Goal: Task Accomplishment & Management: Complete application form

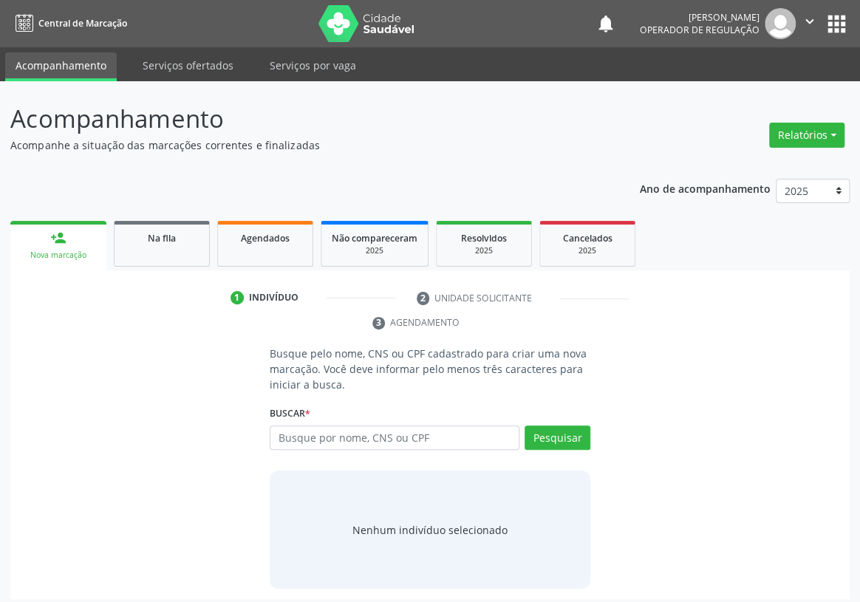
click at [296, 426] on input "text" at bounding box center [395, 438] width 250 height 25
type input "700007594284601"
click at [571, 426] on button "Pesquisar" at bounding box center [558, 438] width 66 height 25
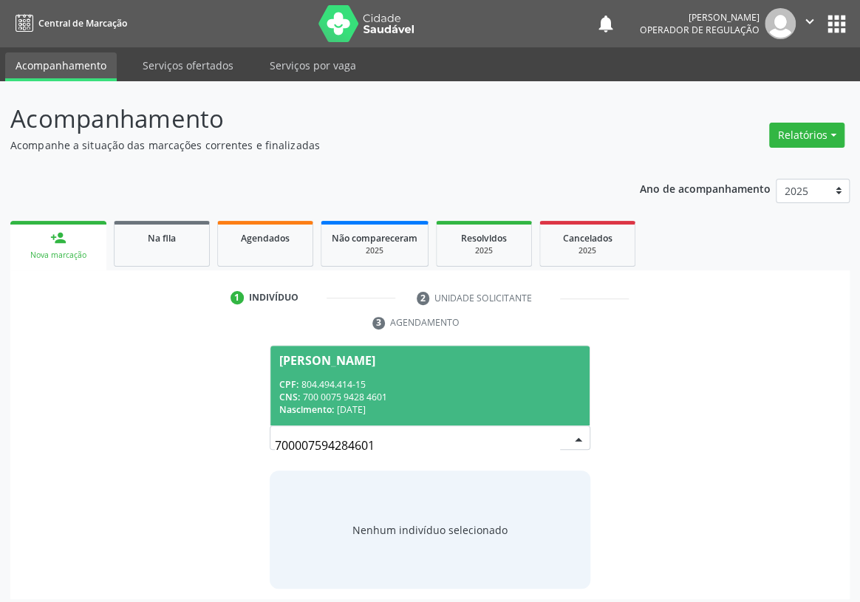
click at [337, 391] on div "CNS: 700 0075 9428 4601" at bounding box center [429, 397] width 301 height 13
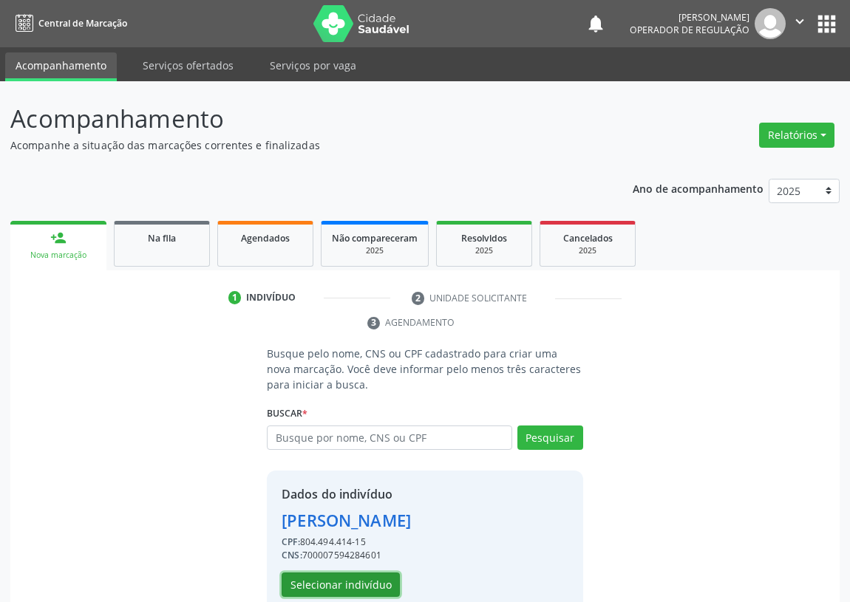
click at [331, 580] on button "Selecionar indivíduo" at bounding box center [340, 585] width 118 height 25
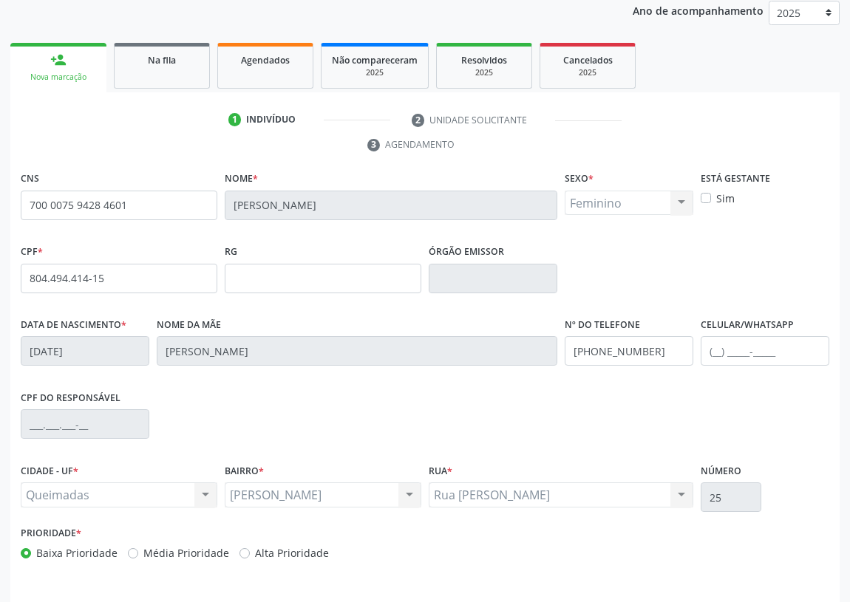
scroll to position [222, 0]
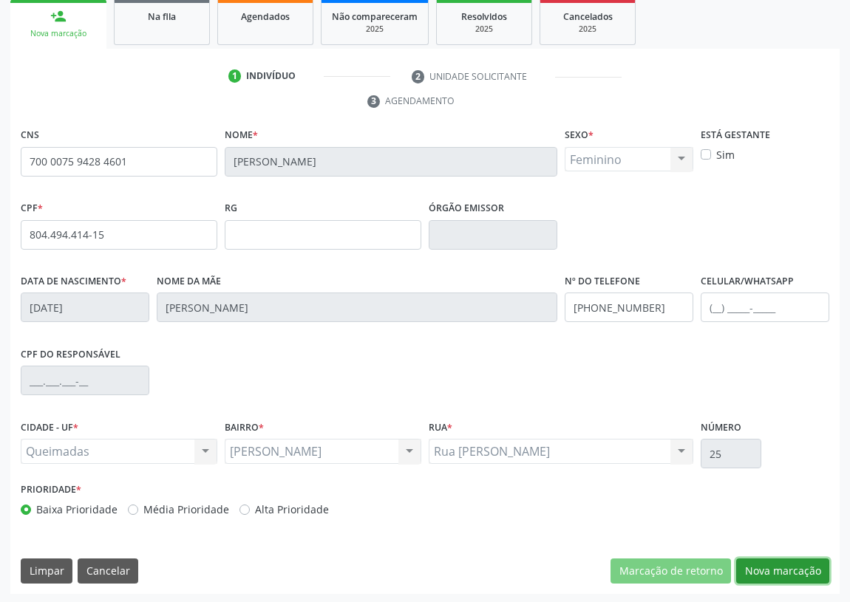
drag, startPoint x: 793, startPoint y: 561, endPoint x: 20, endPoint y: 355, distance: 799.8
click at [791, 561] on button "Nova marcação" at bounding box center [782, 571] width 93 height 25
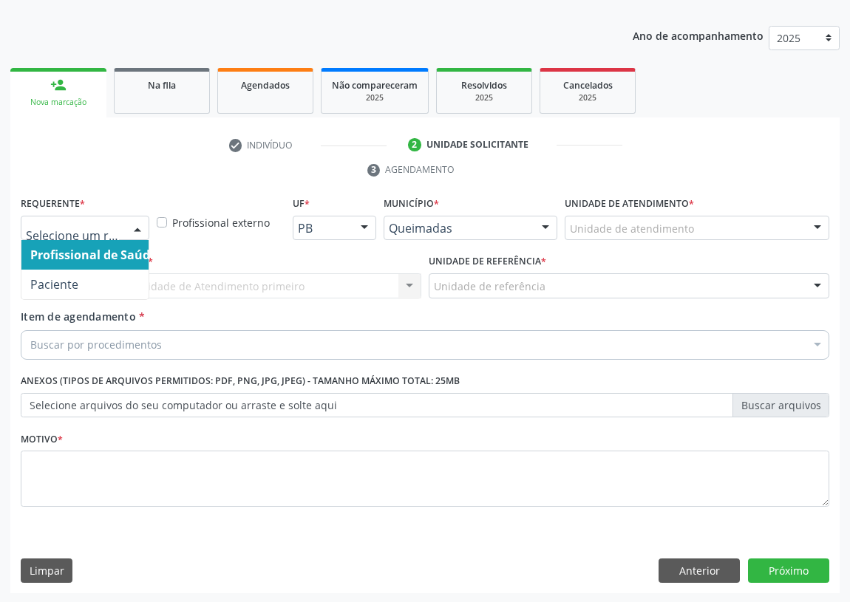
click at [139, 219] on div at bounding box center [137, 228] width 22 height 25
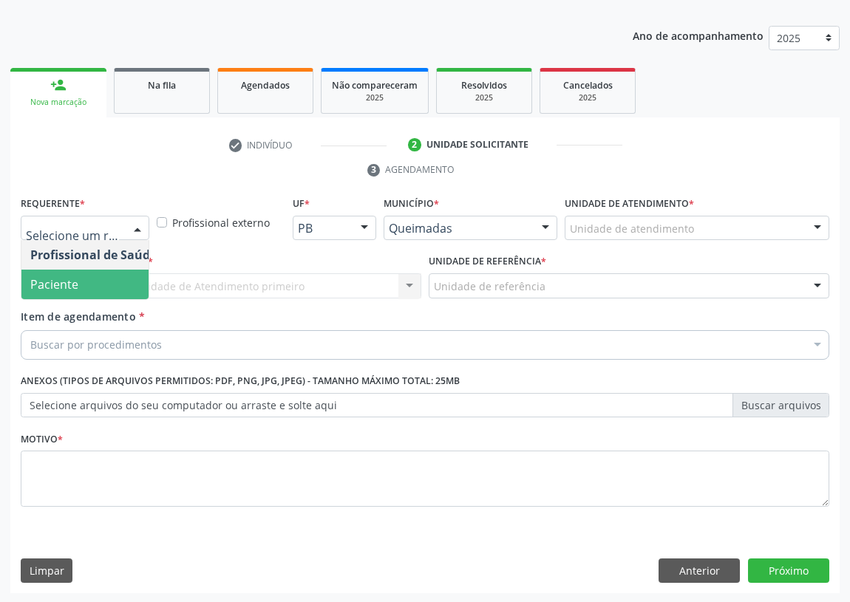
drag, startPoint x: 106, startPoint y: 288, endPoint x: 310, endPoint y: 274, distance: 204.4
click at [107, 287] on span "Paciente" at bounding box center [93, 285] width 144 height 30
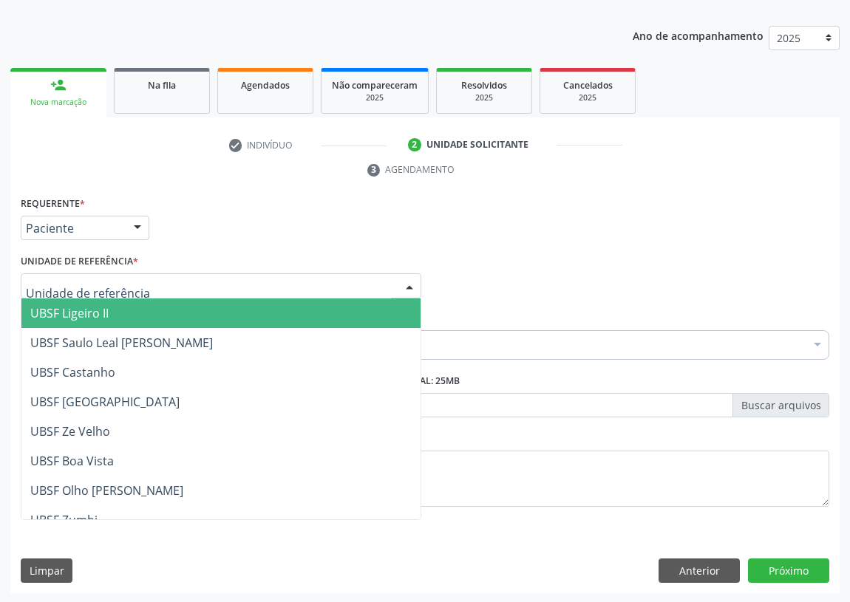
click at [393, 285] on div at bounding box center [221, 285] width 400 height 25
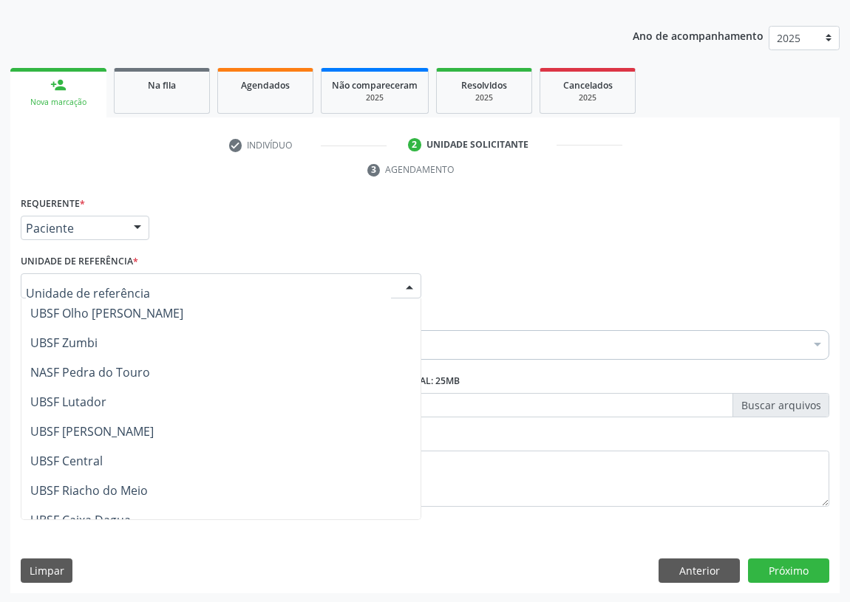
scroll to position [201, 0]
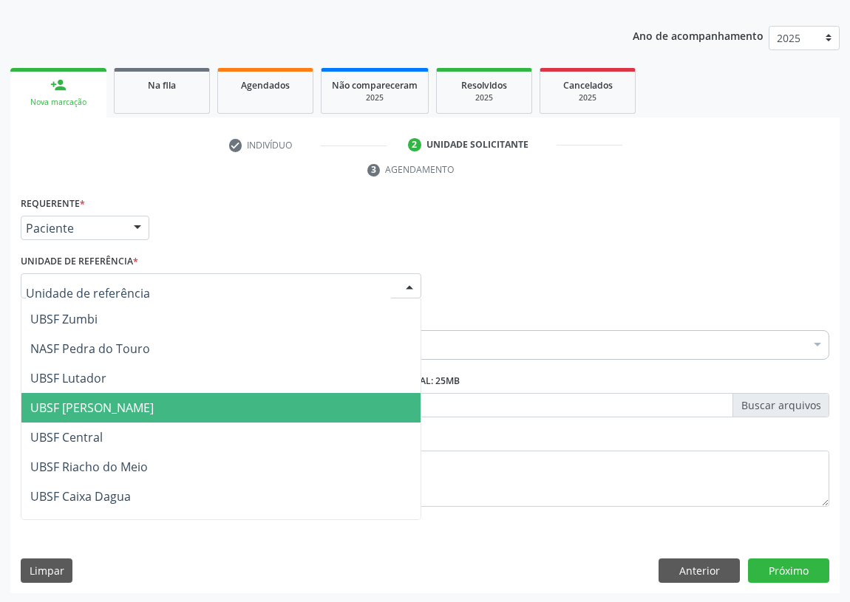
drag, startPoint x: 108, startPoint y: 399, endPoint x: 10, endPoint y: 396, distance: 98.3
click at [103, 400] on span "UBSF [PERSON_NAME]" at bounding box center [91, 408] width 123 height 16
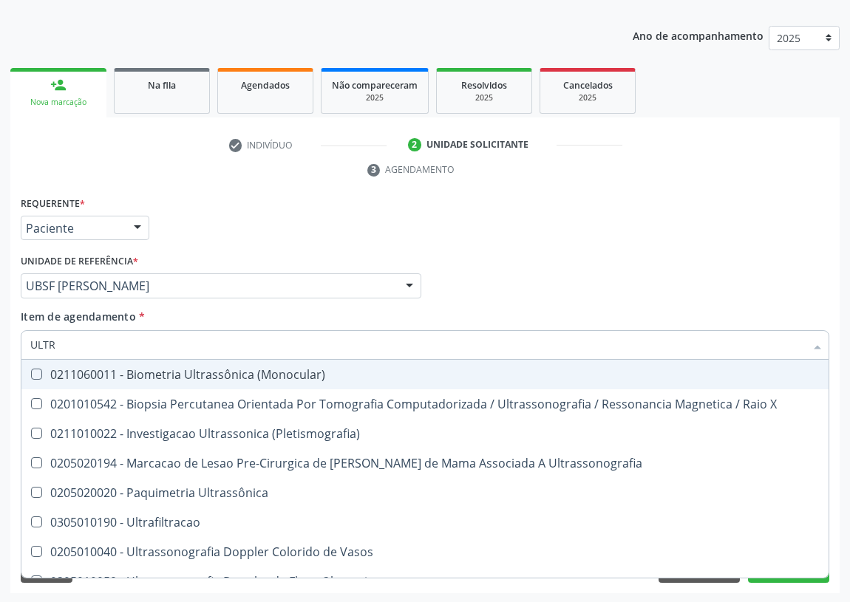
type input "ULTRA"
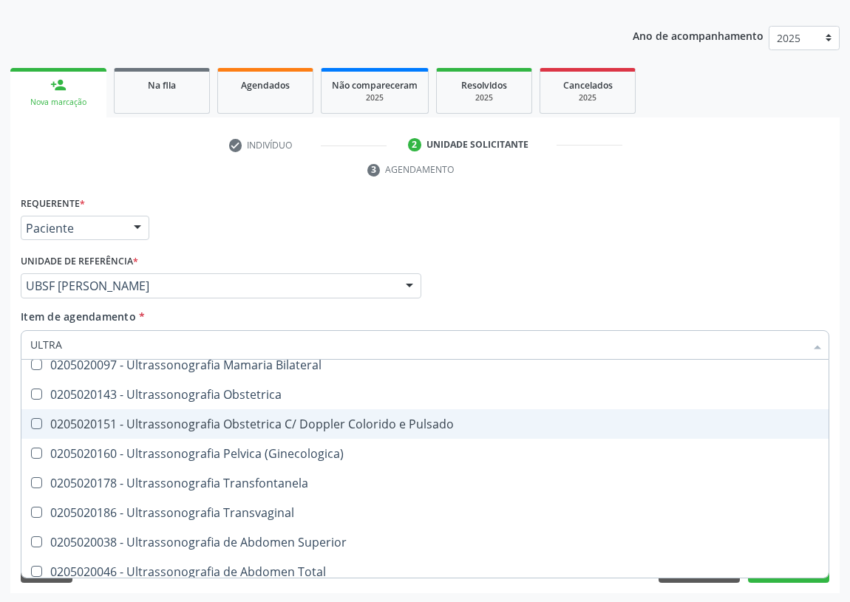
scroll to position [268, 0]
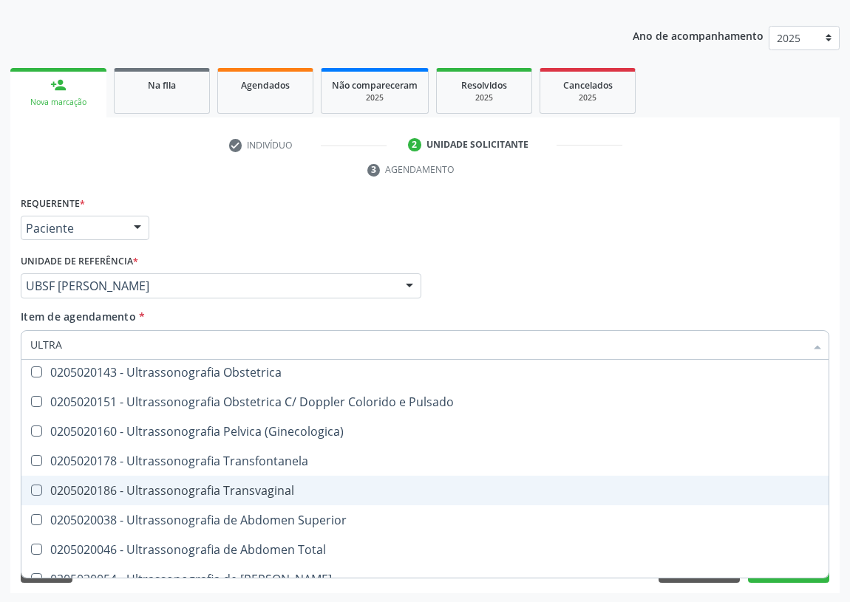
drag, startPoint x: 247, startPoint y: 490, endPoint x: 0, endPoint y: 344, distance: 287.1
click at [239, 490] on div "0205020186 - Ultrassonografia Transvaginal" at bounding box center [424, 491] width 789 height 12
checkbox Transvaginal "true"
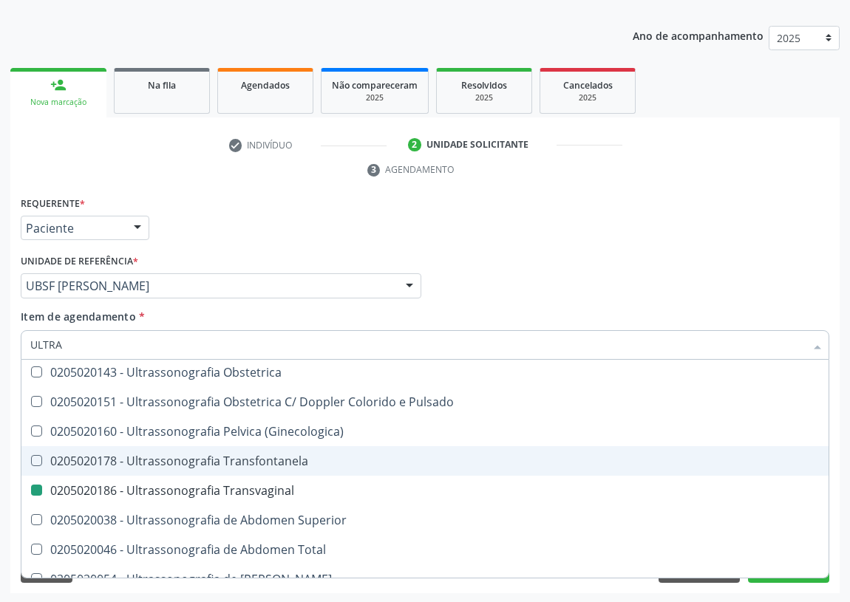
click at [523, 275] on div "Profissional Solicitante Por favor, selecione a Unidade de Atendimento primeiro…" at bounding box center [425, 279] width 816 height 58
checkbox X "true"
checkbox Transvaginal "false"
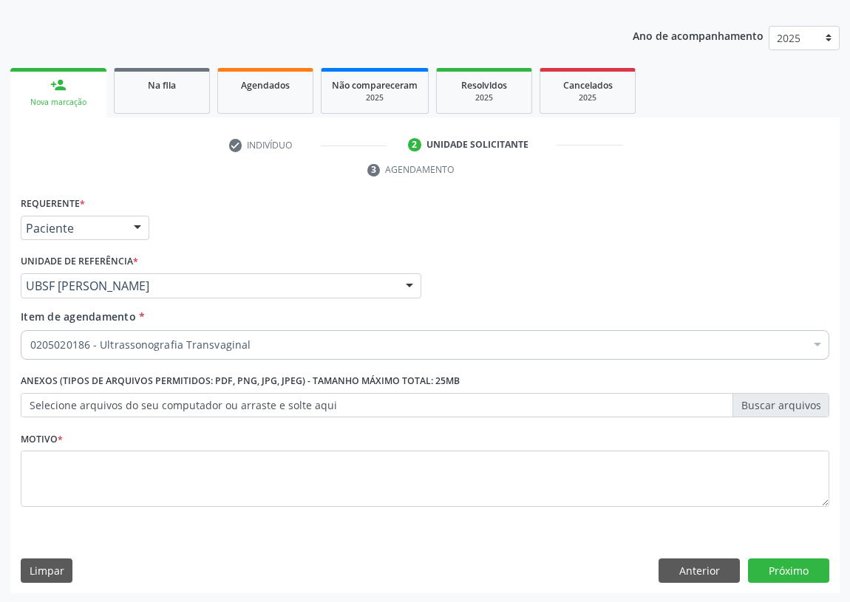
scroll to position [0, 0]
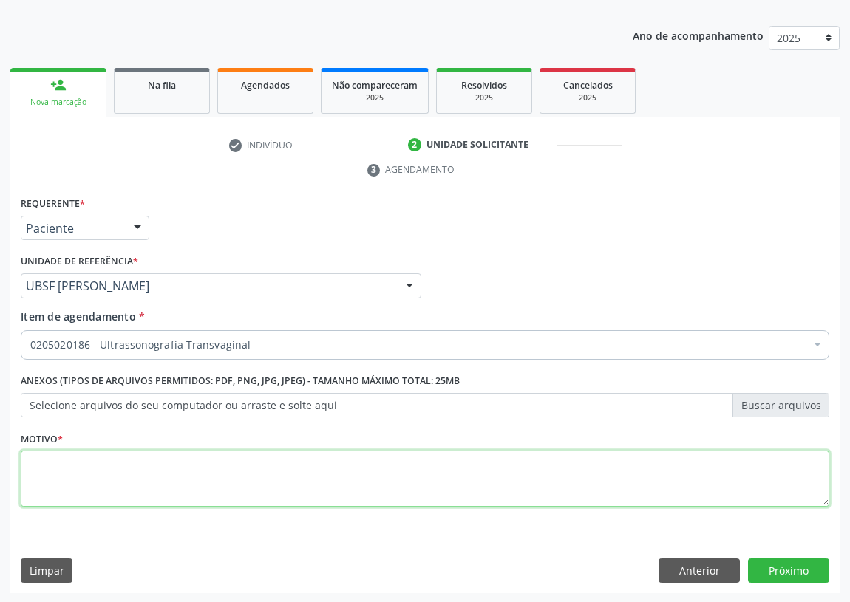
click at [72, 475] on textarea at bounding box center [425, 479] width 808 height 56
type textarea "AVALIAÇÃO"
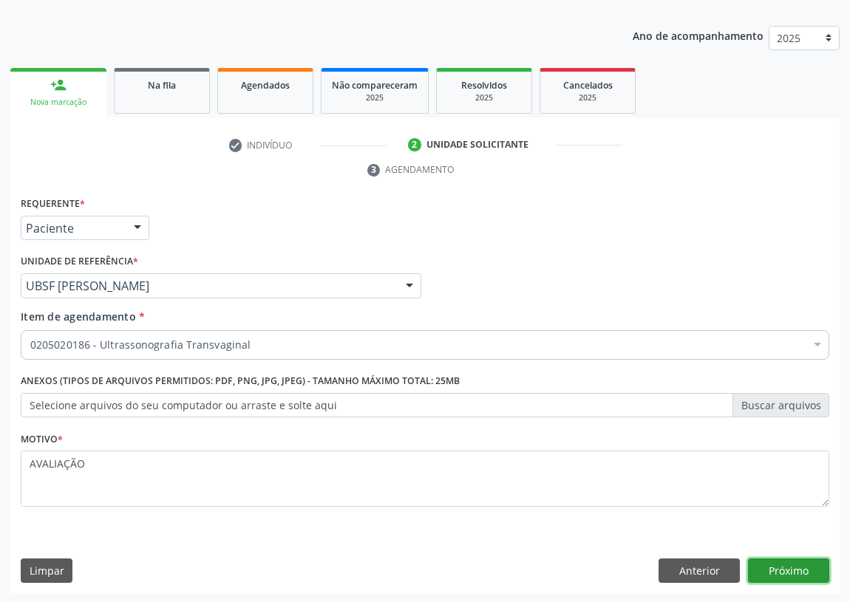
click at [782, 565] on button "Próximo" at bounding box center [788, 571] width 81 height 25
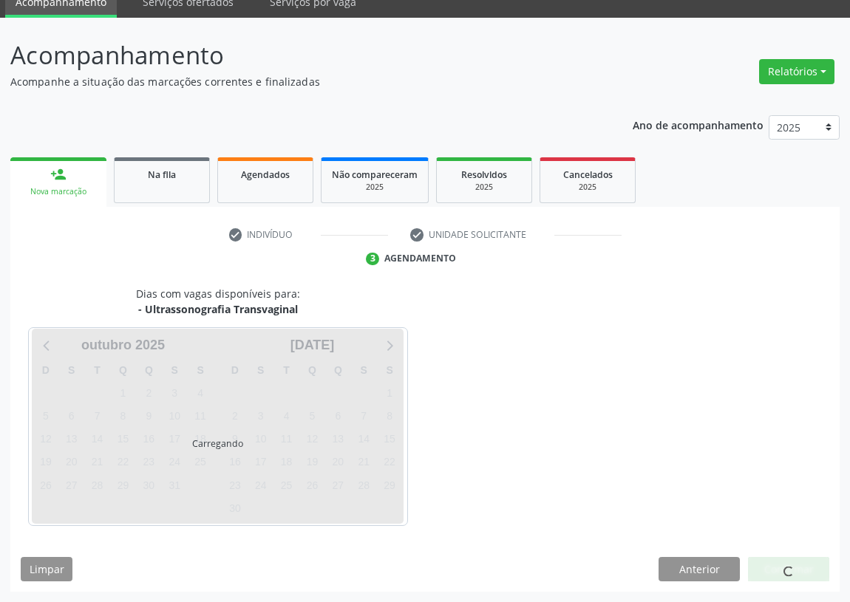
scroll to position [62, 0]
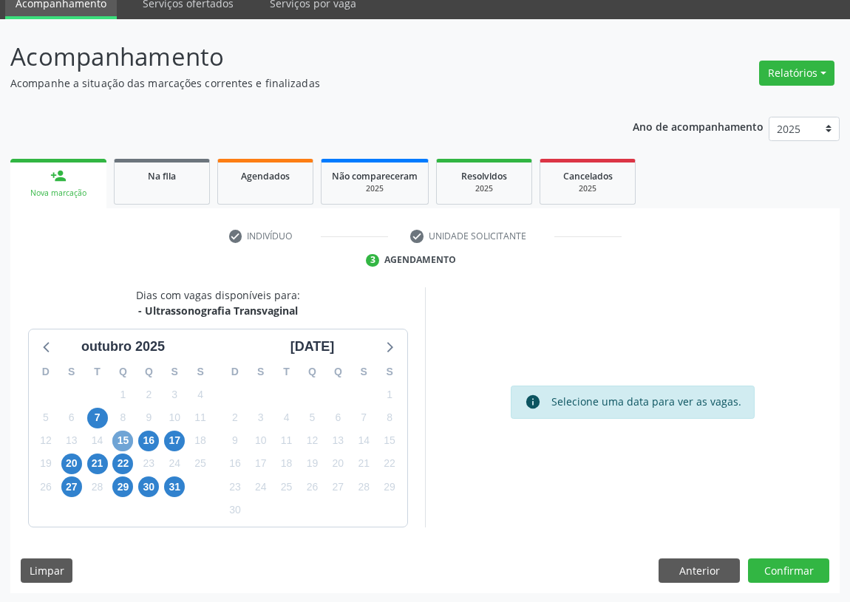
click at [124, 440] on span "15" at bounding box center [122, 441] width 21 height 21
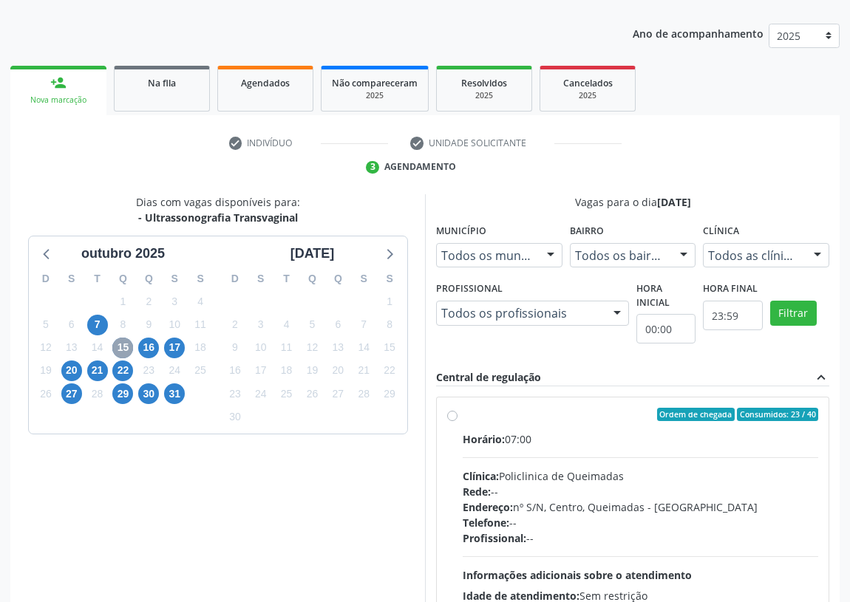
scroll to position [264, 0]
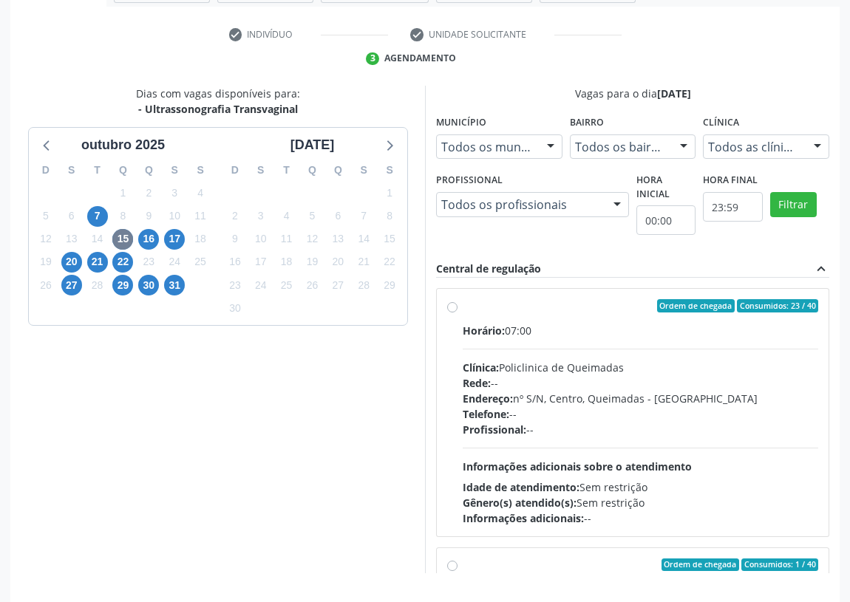
click at [462, 302] on label "Ordem de chegada Consumidos: 23 / 40 Horário: 07:00 Clínica: Policlinica de Que…" at bounding box center [639, 412] width 355 height 227
click at [453, 302] on input "Ordem de chegada Consumidos: 23 / 40 Horário: 07:00 Clínica: Policlinica de Que…" at bounding box center [452, 305] width 10 height 13
radio input "true"
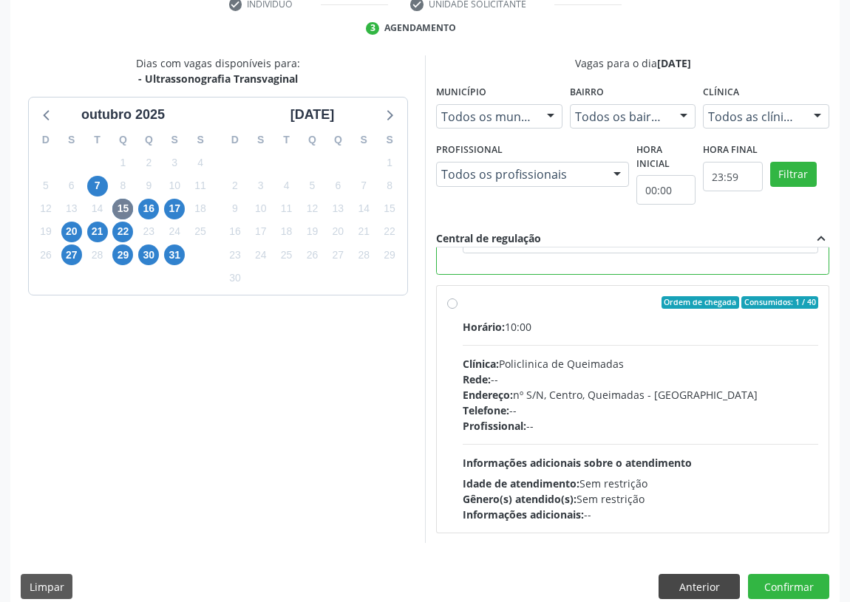
scroll to position [310, 0]
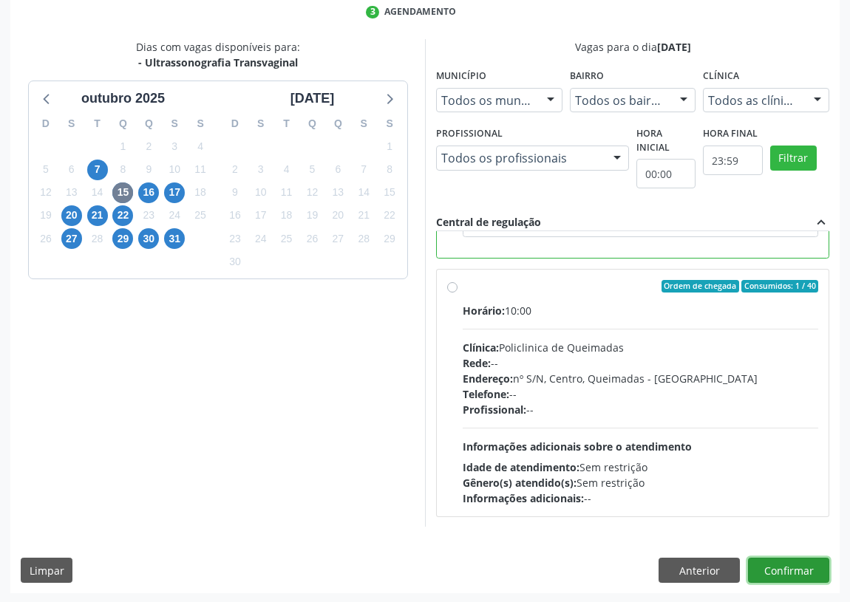
click at [783, 575] on button "Confirmar" at bounding box center [788, 570] width 81 height 25
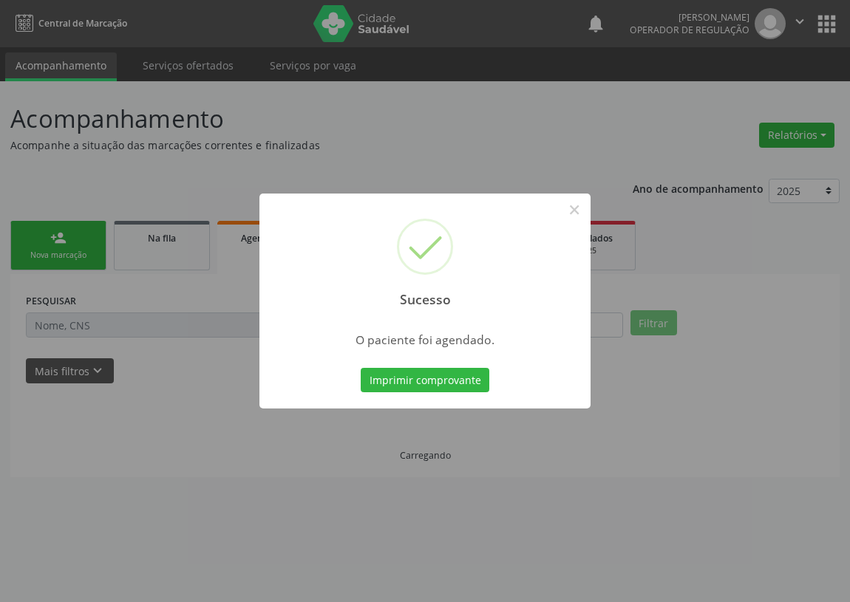
scroll to position [0, 0]
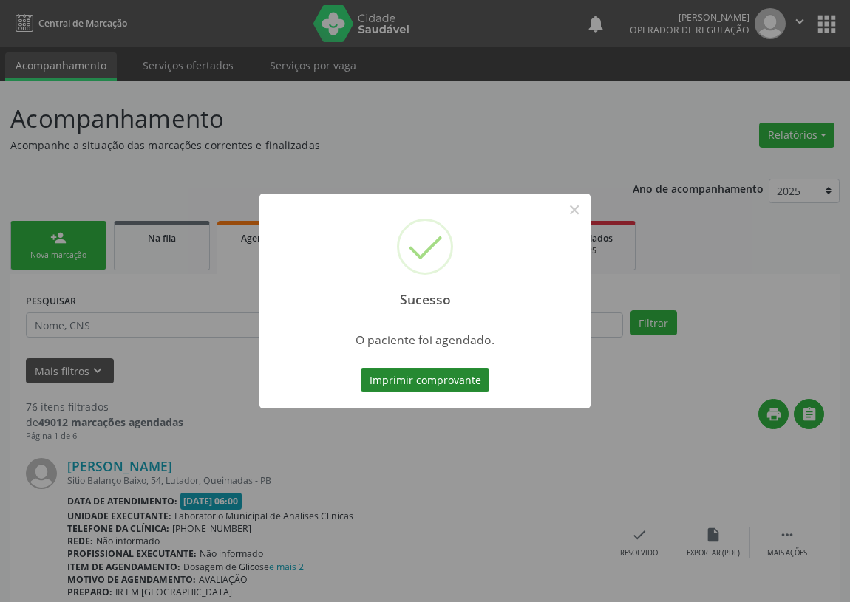
click at [416, 380] on button "Imprimir comprovante" at bounding box center [425, 380] width 129 height 25
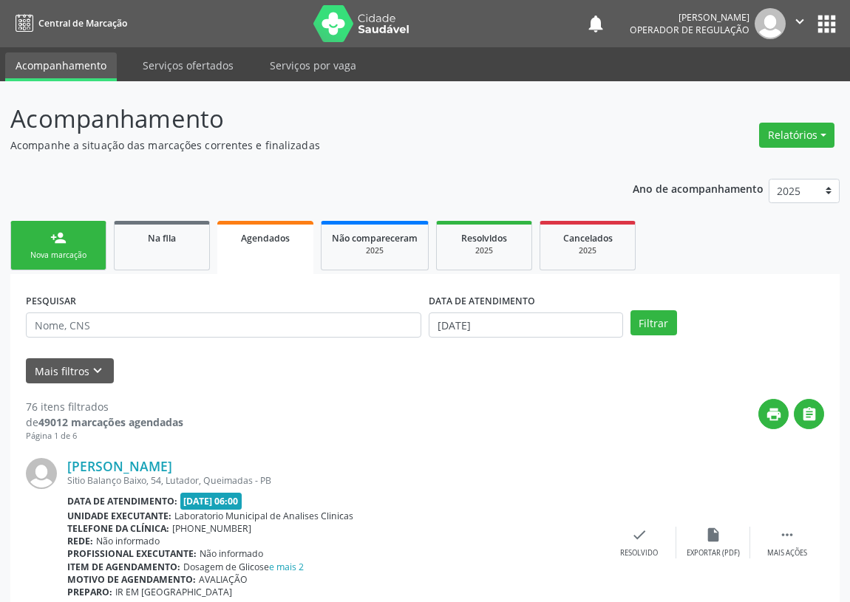
click at [11, 239] on link "person_add Nova marcação" at bounding box center [58, 245] width 96 height 49
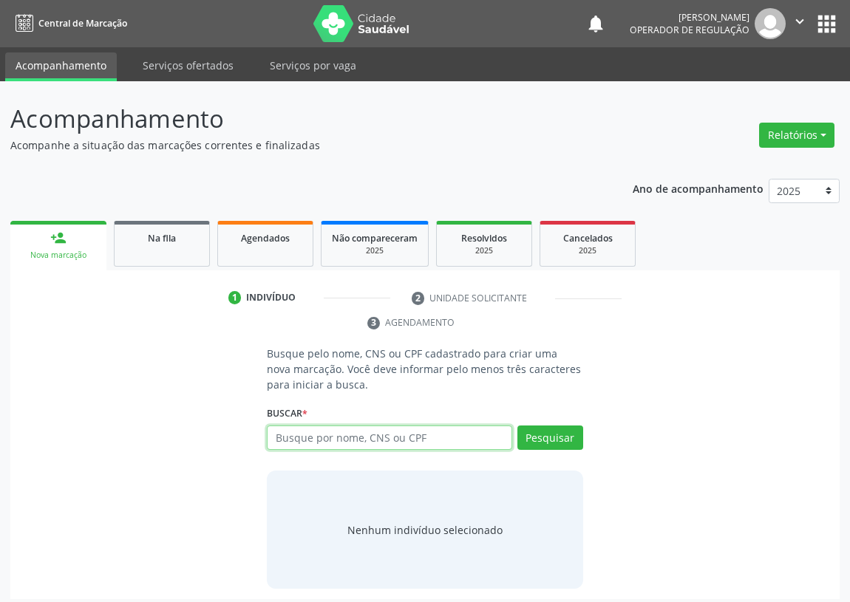
click at [293, 440] on input "text" at bounding box center [389, 438] width 245 height 25
type input "700000198885703"
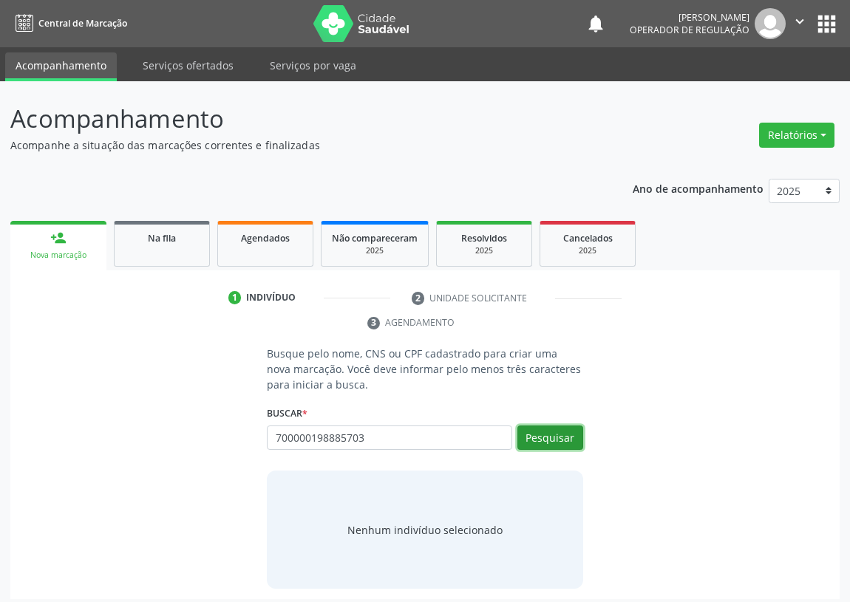
drag, startPoint x: 563, startPoint y: 438, endPoint x: 525, endPoint y: 440, distance: 38.4
click at [561, 437] on button "Pesquisar" at bounding box center [550, 438] width 66 height 25
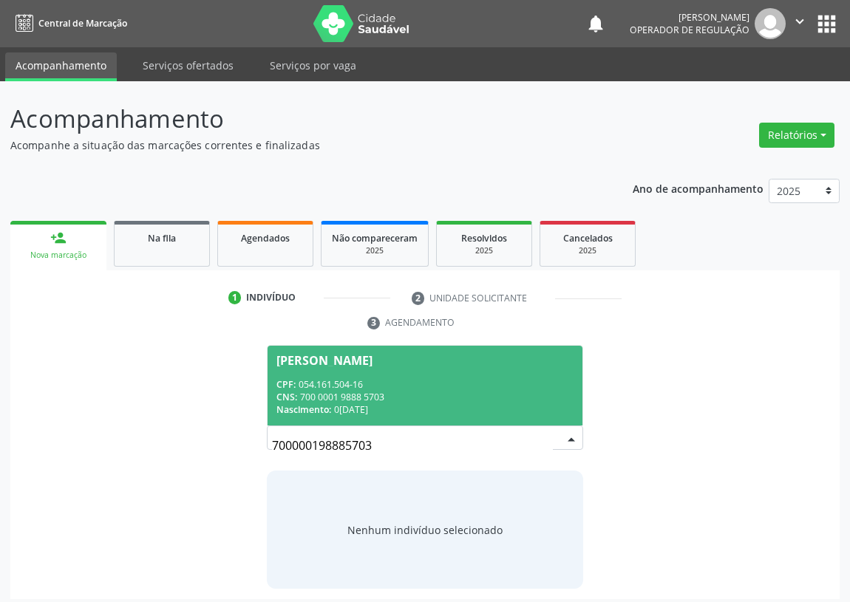
click at [330, 385] on div "CPF: 054.161.504-16" at bounding box center [424, 384] width 297 height 13
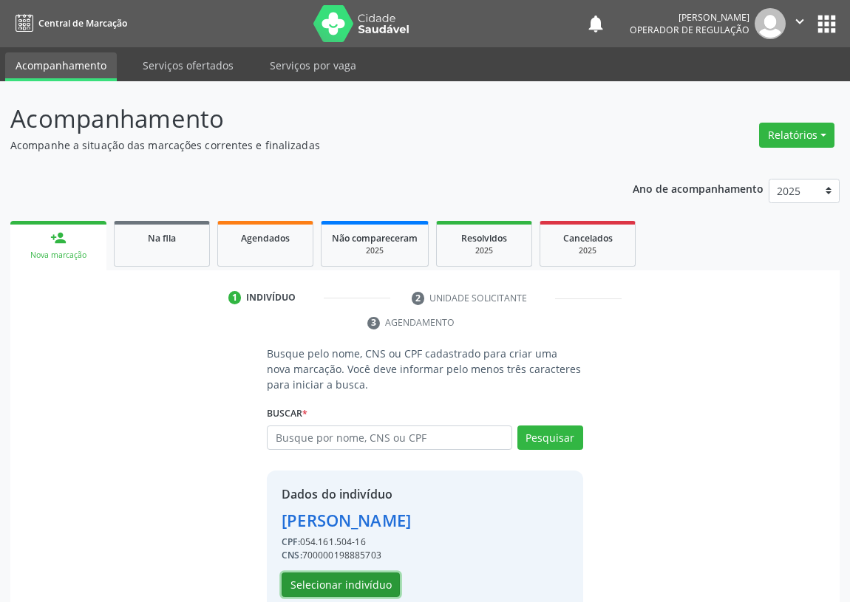
click at [314, 584] on button "Selecionar indivíduo" at bounding box center [340, 585] width 118 height 25
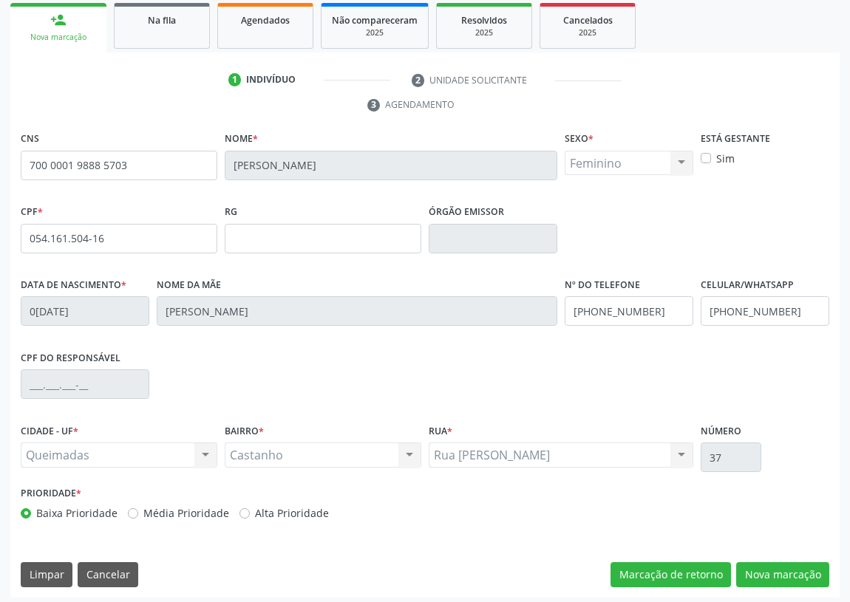
scroll to position [222, 0]
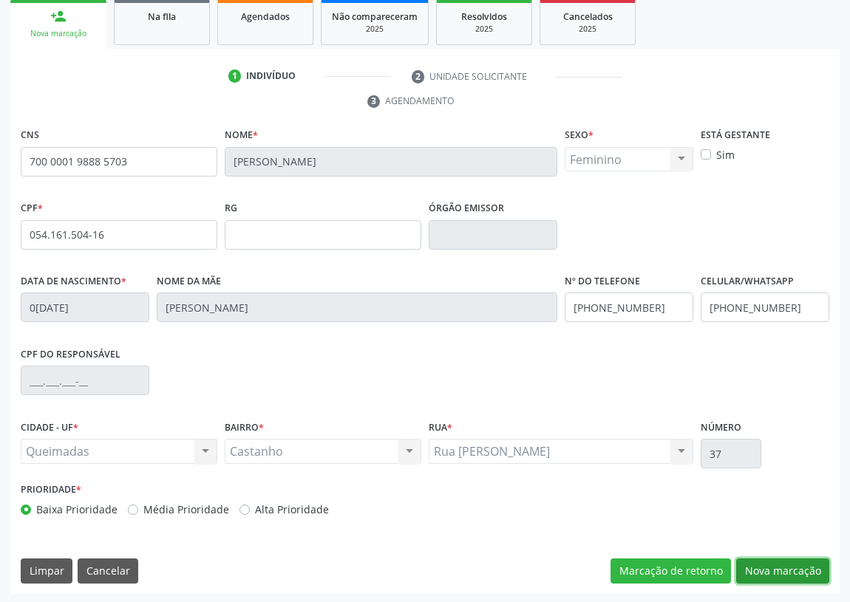
drag, startPoint x: 776, startPoint y: 571, endPoint x: 163, endPoint y: 392, distance: 638.2
click at [767, 568] on button "Nova marcação" at bounding box center [782, 571] width 93 height 25
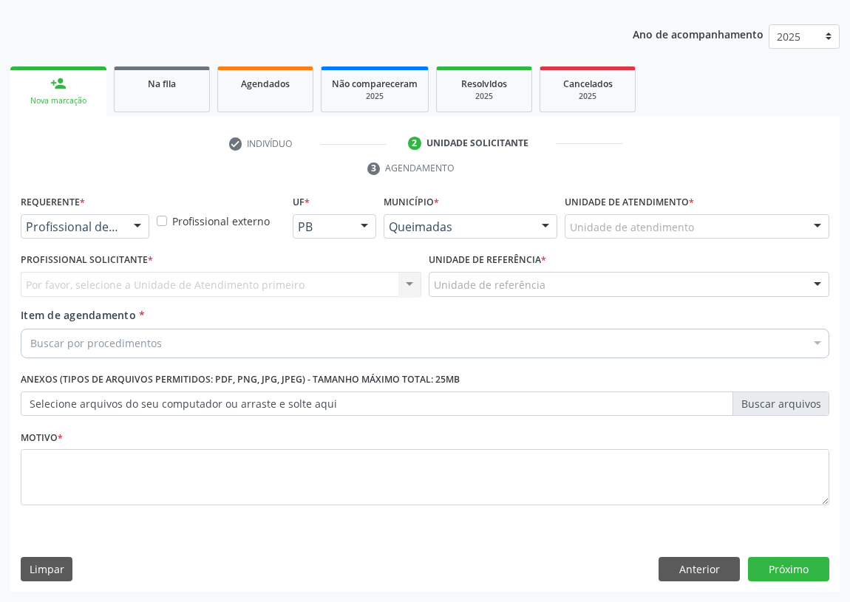
scroll to position [153, 0]
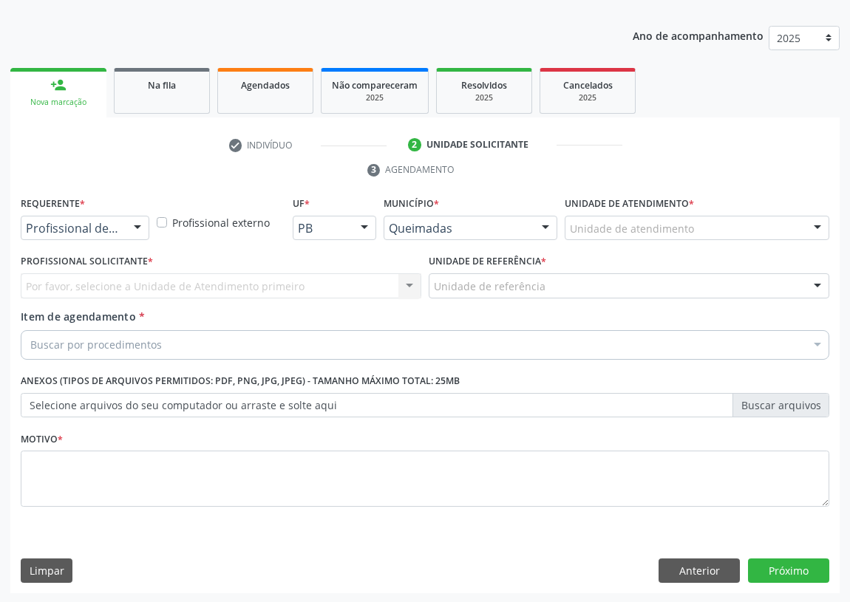
click at [135, 226] on div at bounding box center [137, 228] width 22 height 25
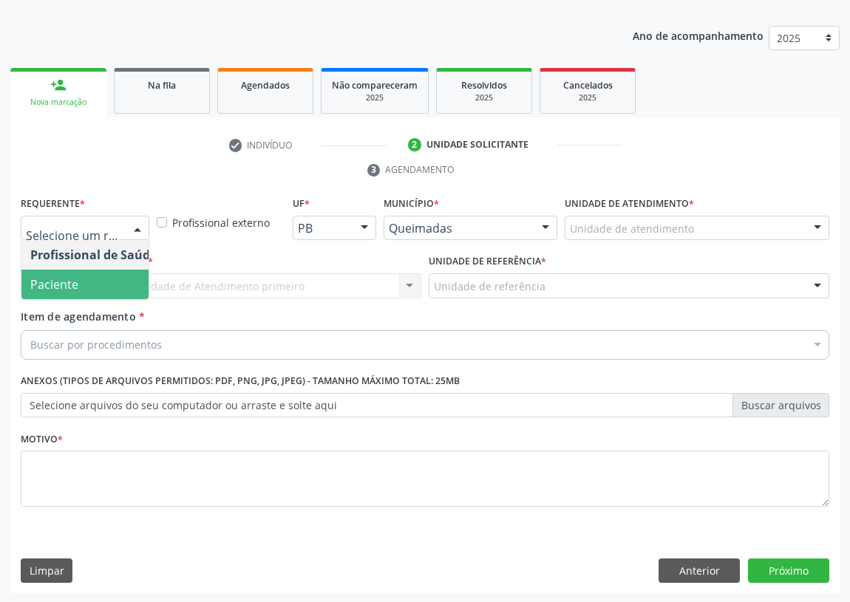
click at [125, 278] on span "Paciente" at bounding box center [93, 285] width 144 height 30
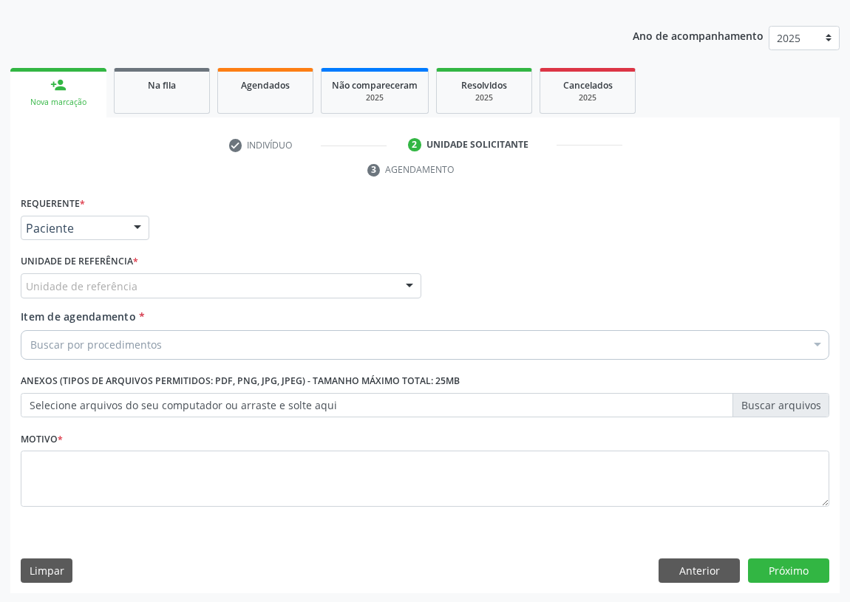
click at [409, 283] on div at bounding box center [409, 286] width 22 height 25
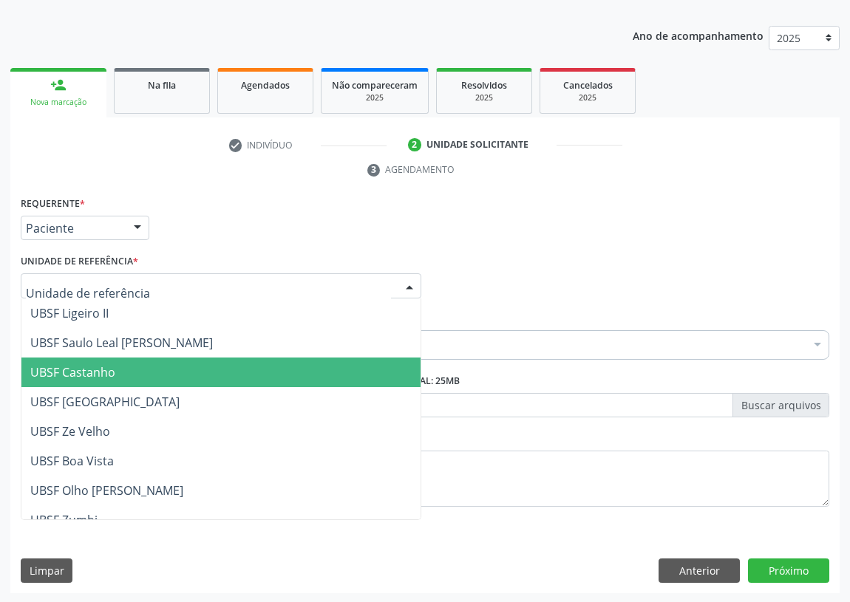
click at [180, 369] on span "UBSF Castanho" at bounding box center [220, 373] width 399 height 30
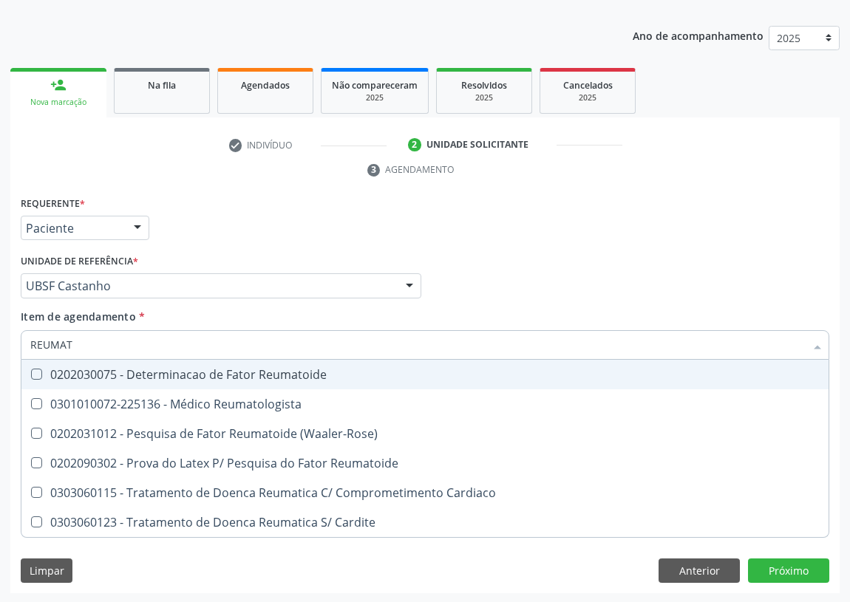
type input "REUMATO"
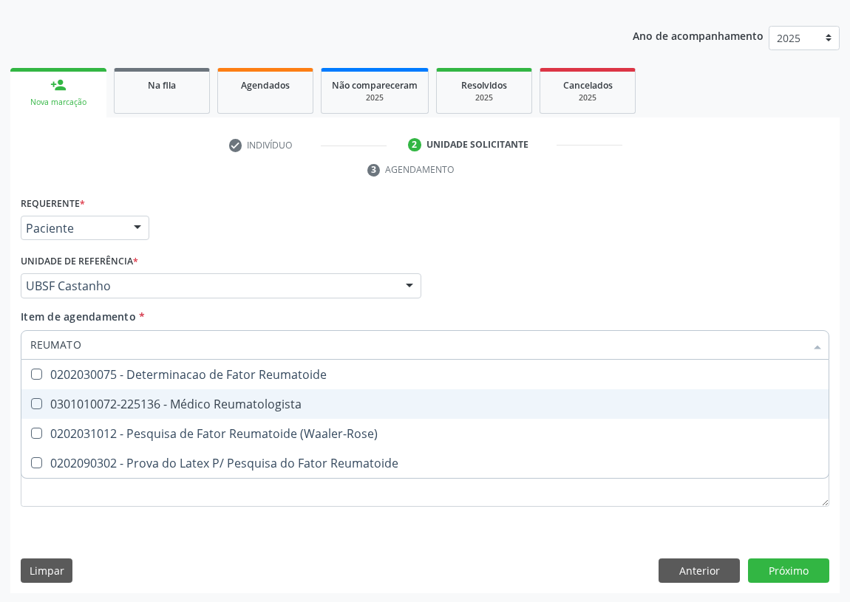
click at [202, 404] on div "0301010072-225136 - Médico Reumatologista" at bounding box center [424, 404] width 789 height 12
checkbox Reumatologista "true"
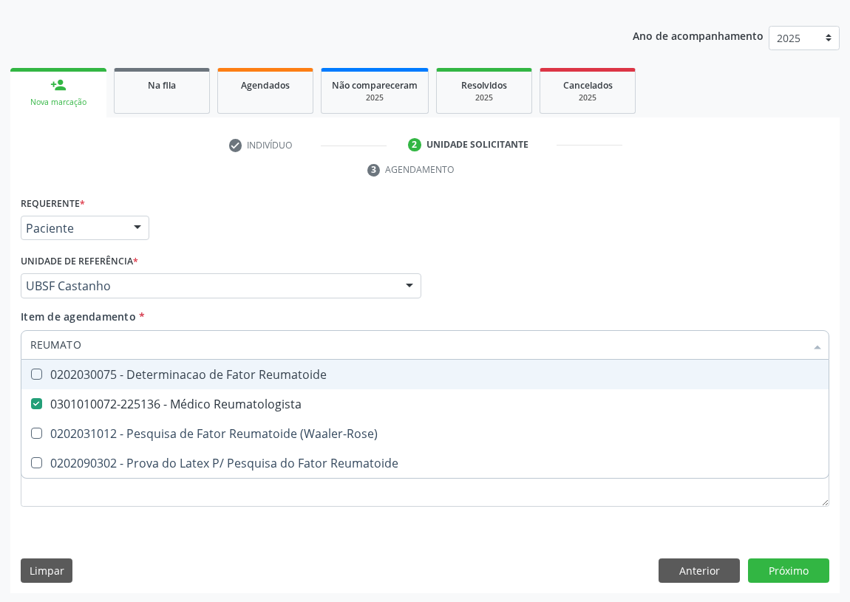
drag, startPoint x: 682, startPoint y: 256, endPoint x: 0, endPoint y: 480, distance: 717.9
click at [681, 256] on div "Profissional Solicitante Por favor, selecione a Unidade de Atendimento primeiro…" at bounding box center [425, 279] width 816 height 58
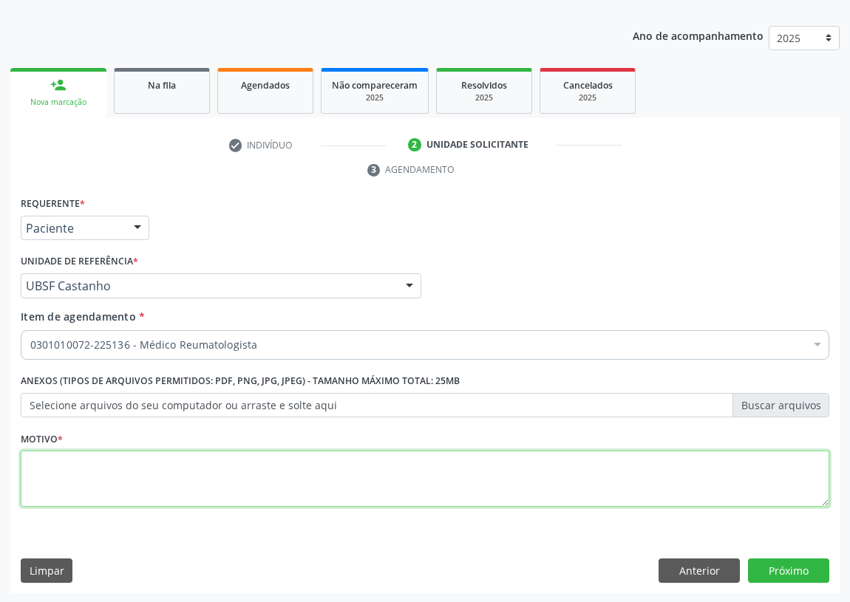
click at [85, 485] on textarea at bounding box center [425, 479] width 808 height 56
type textarea "AVALIAÇÃO"
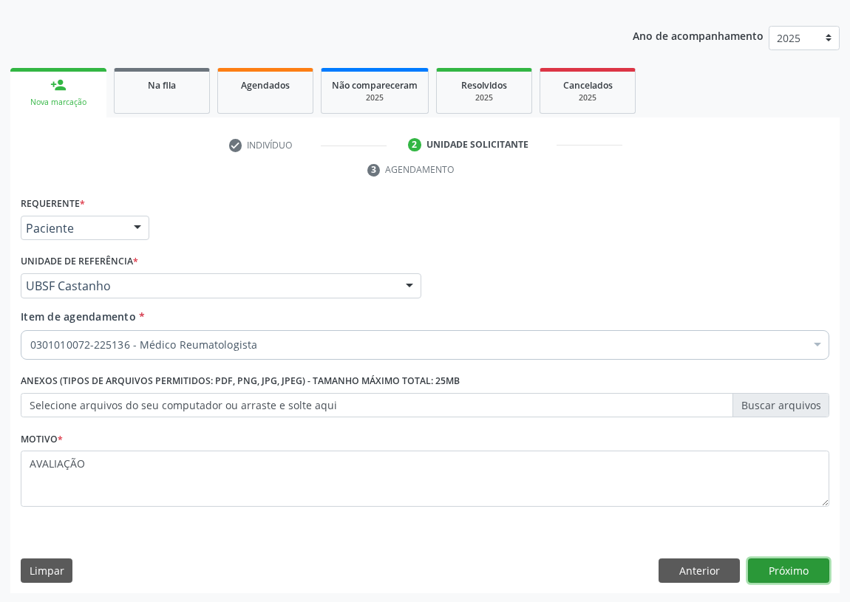
click at [804, 563] on button "Próximo" at bounding box center [788, 571] width 81 height 25
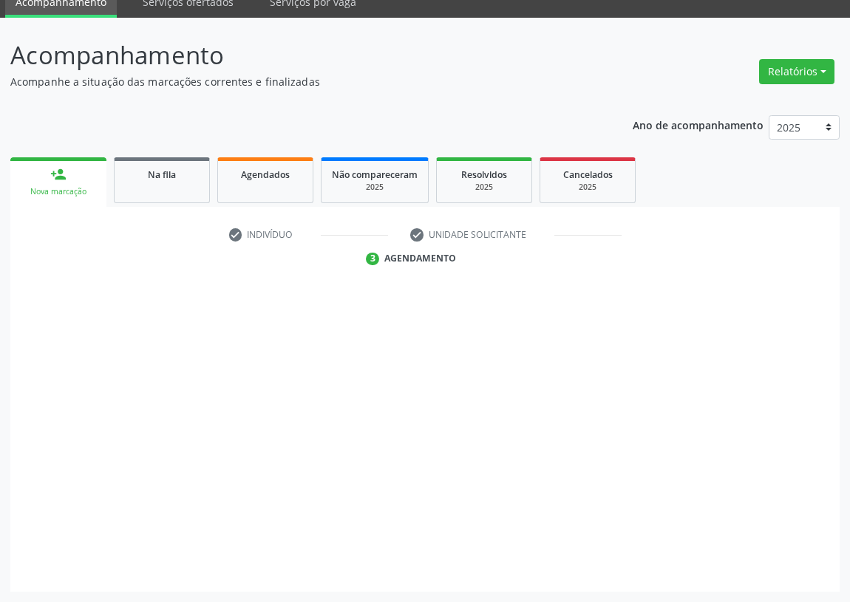
scroll to position [62, 0]
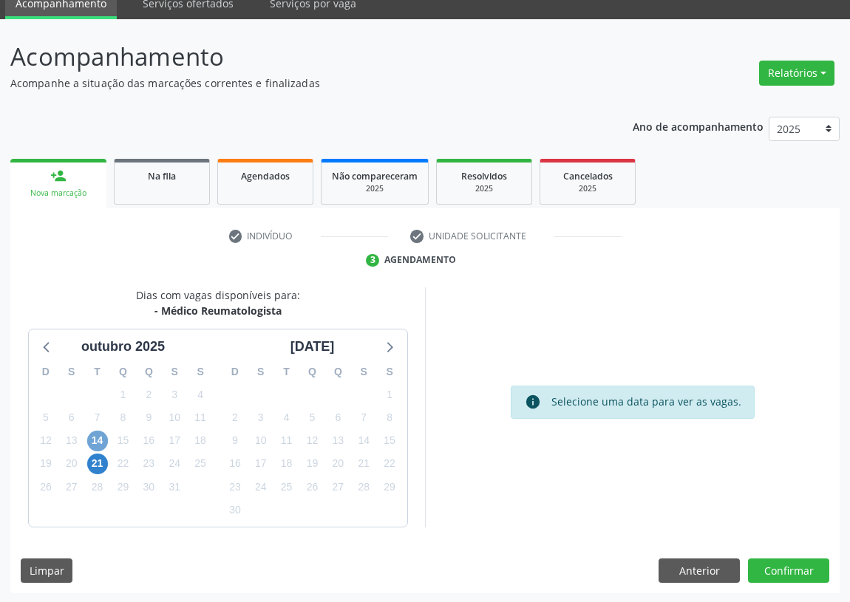
click at [98, 436] on span "14" at bounding box center [97, 441] width 21 height 21
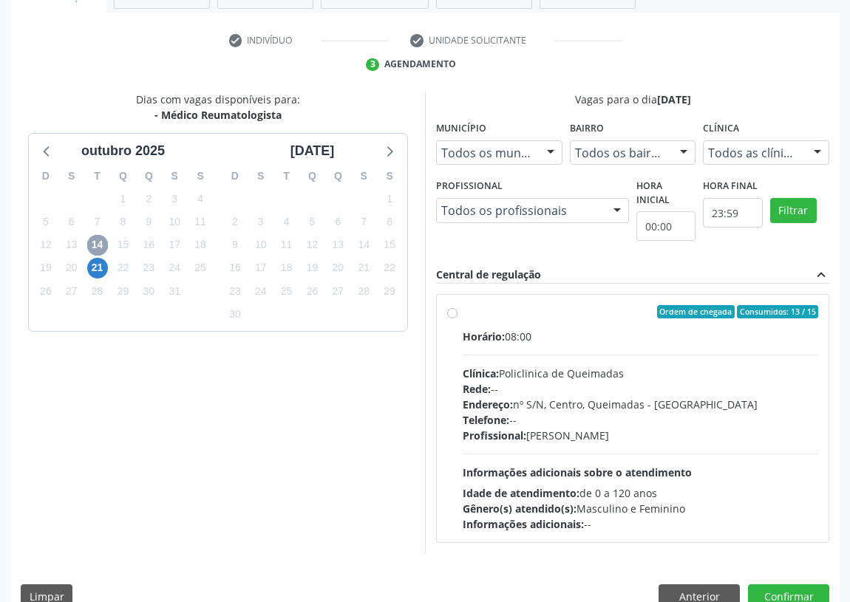
scroll to position [264, 0]
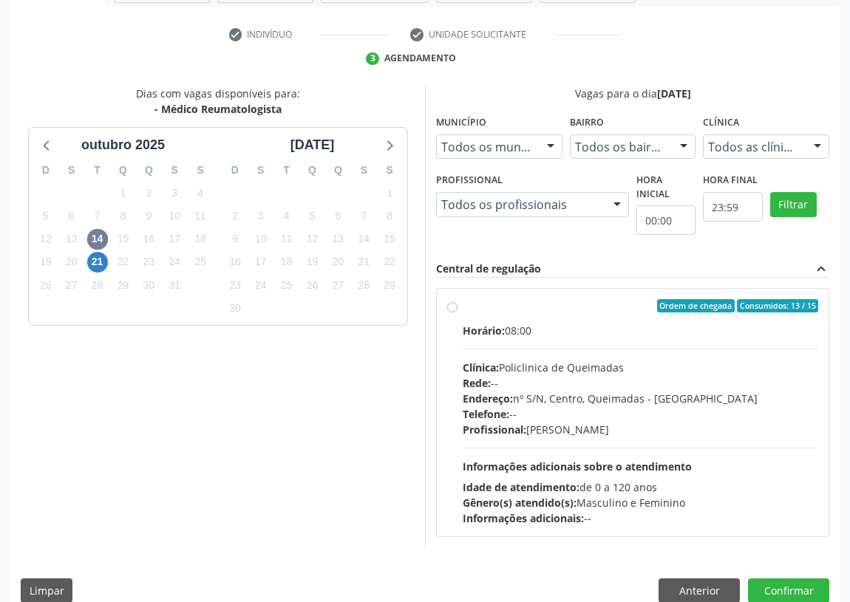
drag, startPoint x: 455, startPoint y: 309, endPoint x: 431, endPoint y: 373, distance: 68.5
click at [462, 308] on label "Ordem de chegada Consumidos: 13 / 15 Horário: 08:00 Clínica: Policlinica de Que…" at bounding box center [639, 412] width 355 height 227
click at [455, 308] on input "Ordem de chegada Consumidos: 13 / 15 Horário: 08:00 Clínica: Policlinica de Que…" at bounding box center [452, 305] width 10 height 13
radio input "true"
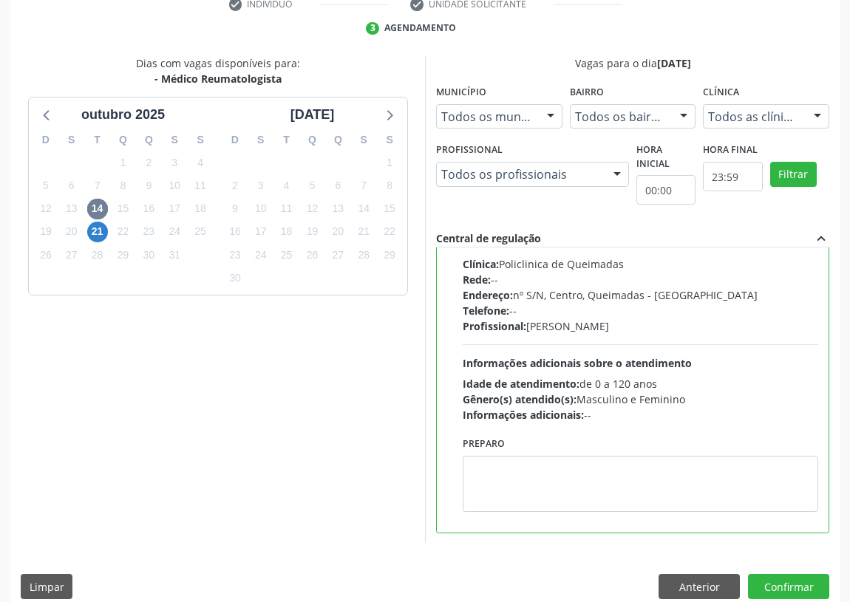
scroll to position [310, 0]
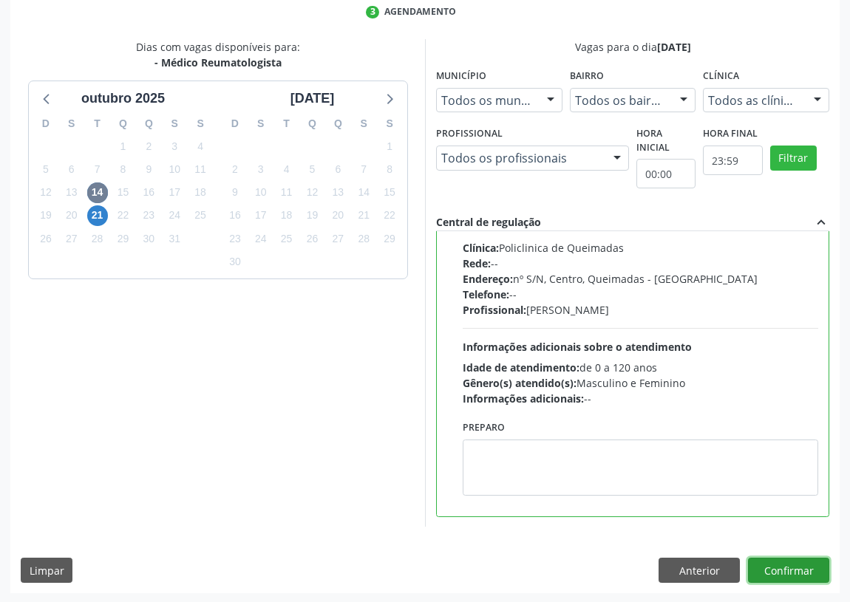
drag, startPoint x: 785, startPoint y: 567, endPoint x: 536, endPoint y: 548, distance: 249.7
click at [783, 567] on button "Confirmar" at bounding box center [788, 570] width 81 height 25
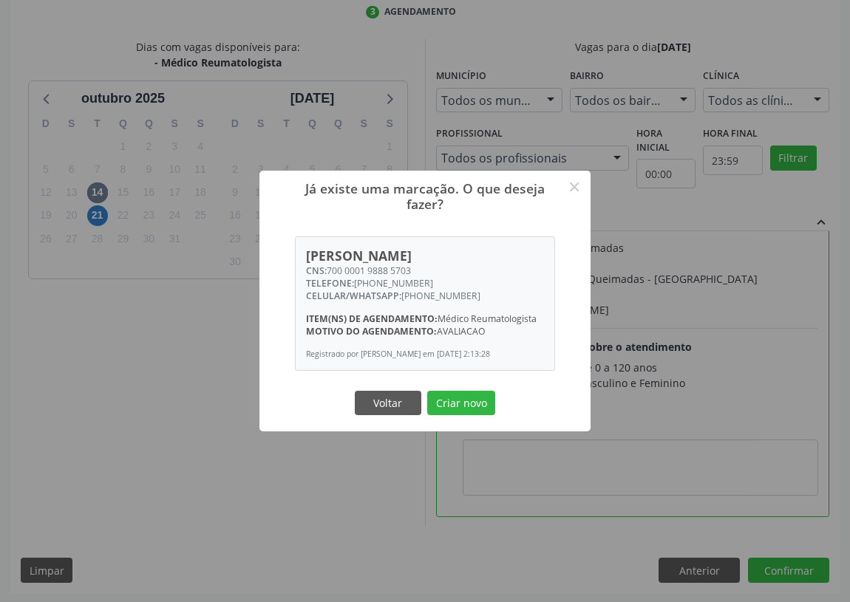
drag, startPoint x: 454, startPoint y: 401, endPoint x: 54, endPoint y: 369, distance: 401.7
click at [454, 400] on button "Criar novo" at bounding box center [461, 403] width 68 height 25
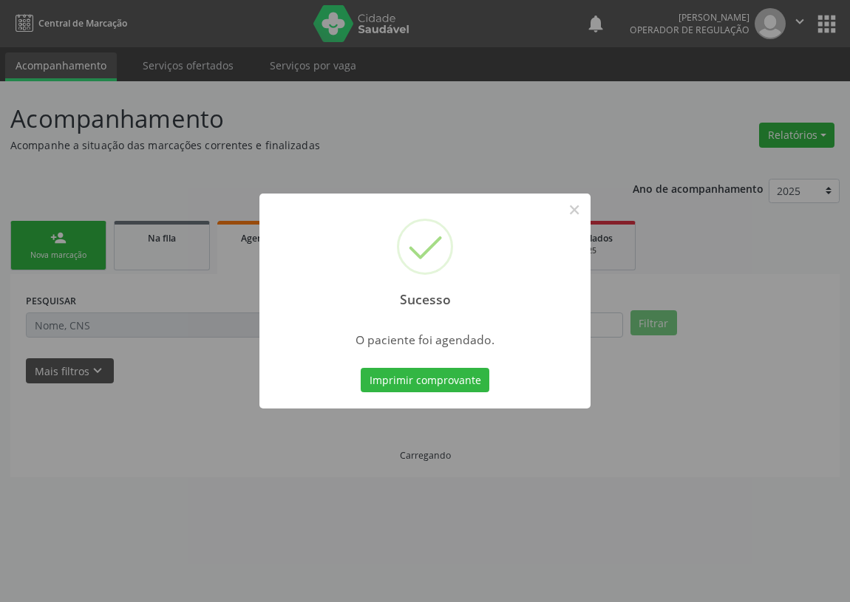
scroll to position [0, 0]
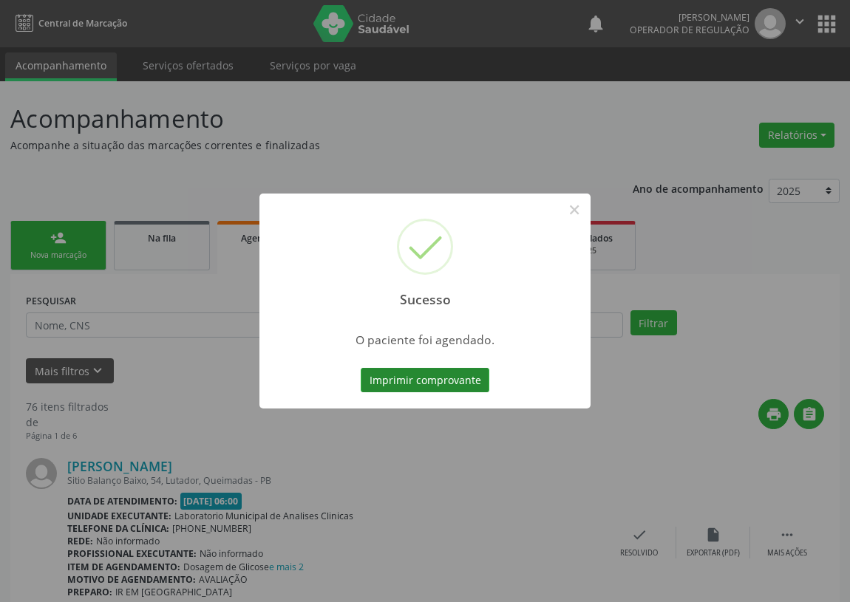
click at [400, 372] on button "Imprimir comprovante" at bounding box center [425, 380] width 129 height 25
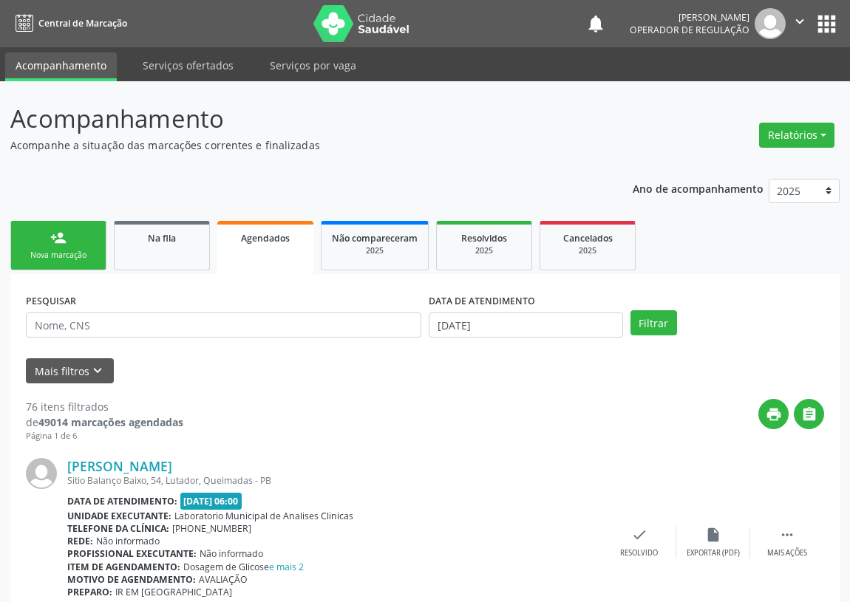
click at [66, 242] on link "person_add Nova marcação" at bounding box center [58, 245] width 96 height 49
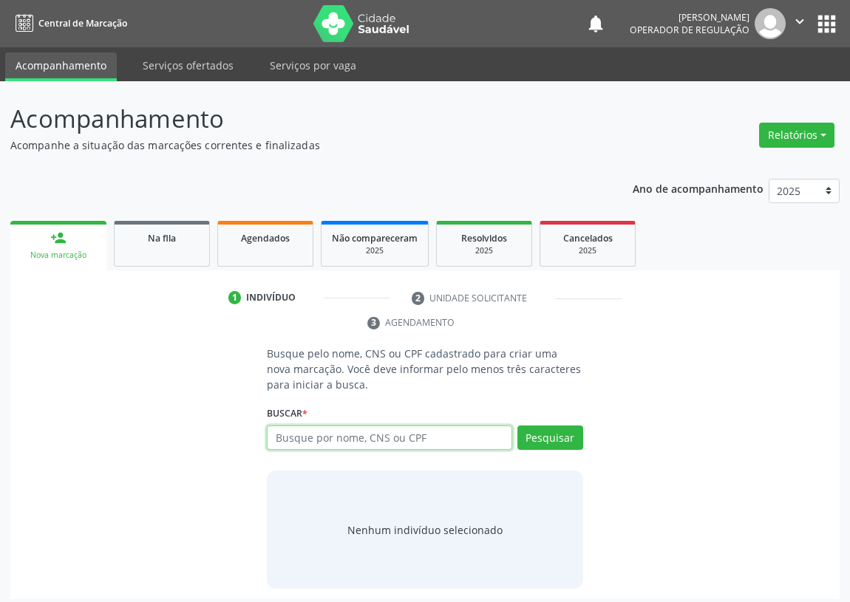
click at [297, 440] on input "text" at bounding box center [389, 438] width 245 height 25
type input "[PERSON_NAME]"
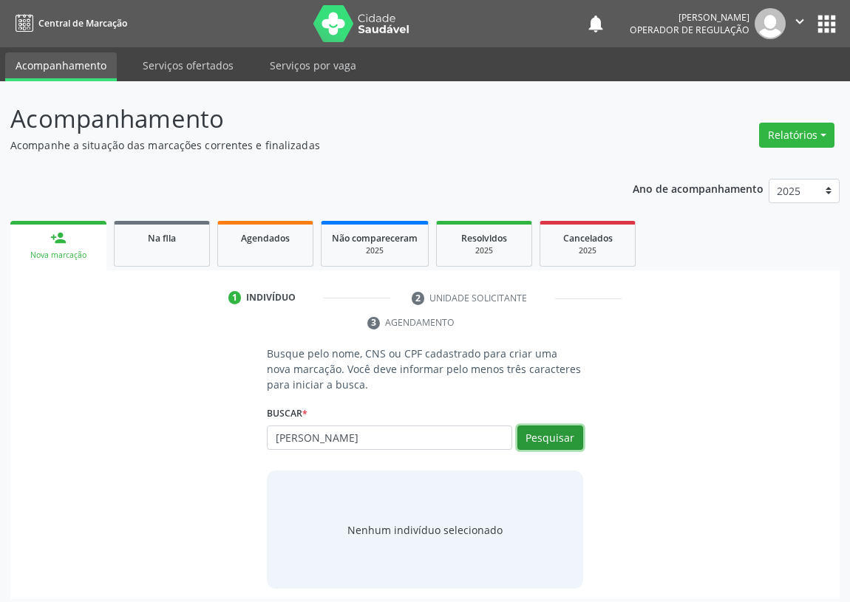
drag, startPoint x: 539, startPoint y: 429, endPoint x: 474, endPoint y: 463, distance: 73.1
click at [535, 429] on button "Pesquisar" at bounding box center [550, 438] width 66 height 25
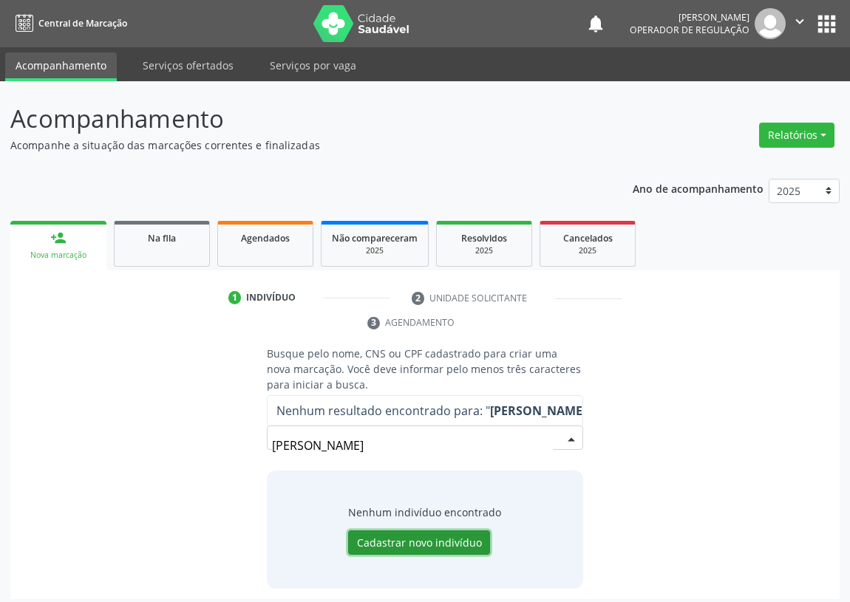
drag, startPoint x: 440, startPoint y: 539, endPoint x: 0, endPoint y: 518, distance: 440.1
click at [437, 537] on button "Cadastrar novo indivíduo" at bounding box center [419, 542] width 142 height 25
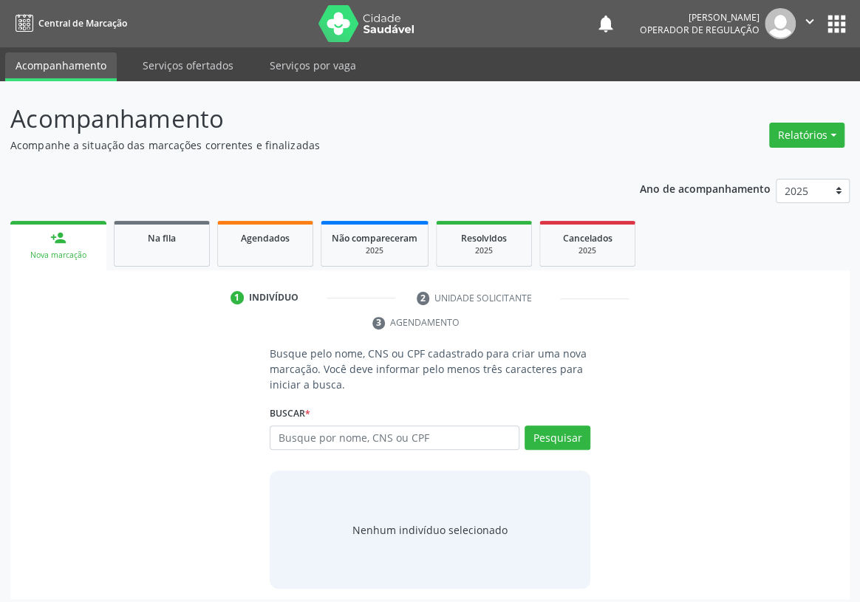
click at [310, 426] on input "text" at bounding box center [395, 438] width 250 height 25
type input "[PERSON_NAME]"
click at [562, 426] on button "Pesquisar" at bounding box center [558, 438] width 66 height 25
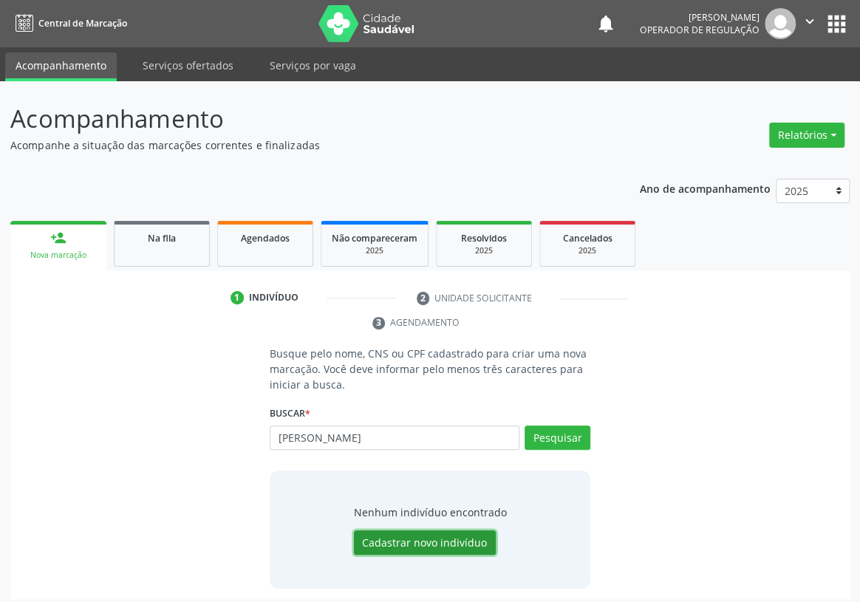
click at [380, 530] on button "Cadastrar novo indivíduo" at bounding box center [425, 542] width 142 height 25
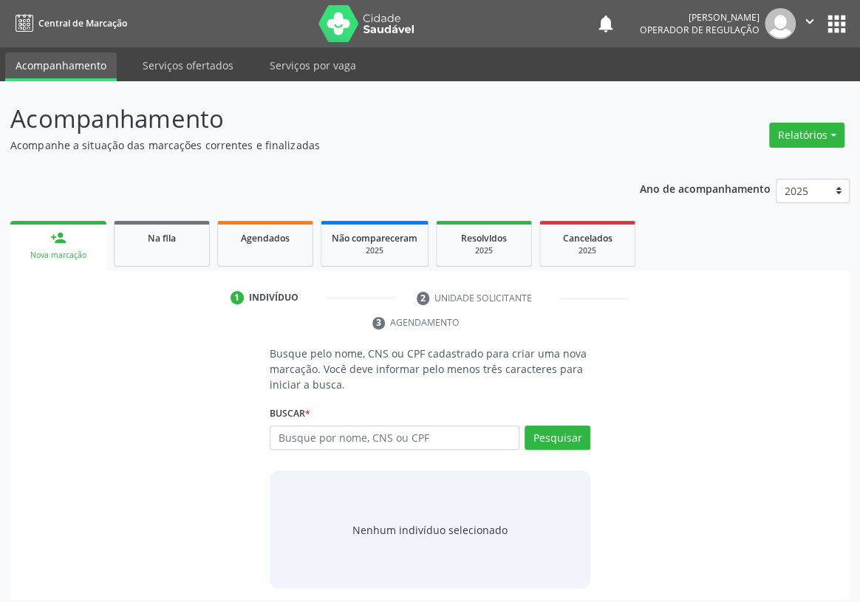
drag, startPoint x: 293, startPoint y: 414, endPoint x: 293, endPoint y: 397, distance: 17.7
click at [292, 426] on input "text" at bounding box center [395, 438] width 250 height 25
type input "705008853980457"
drag, startPoint x: 553, startPoint y: 409, endPoint x: 523, endPoint y: 410, distance: 30.3
click at [550, 426] on button "Pesquisar" at bounding box center [558, 438] width 66 height 25
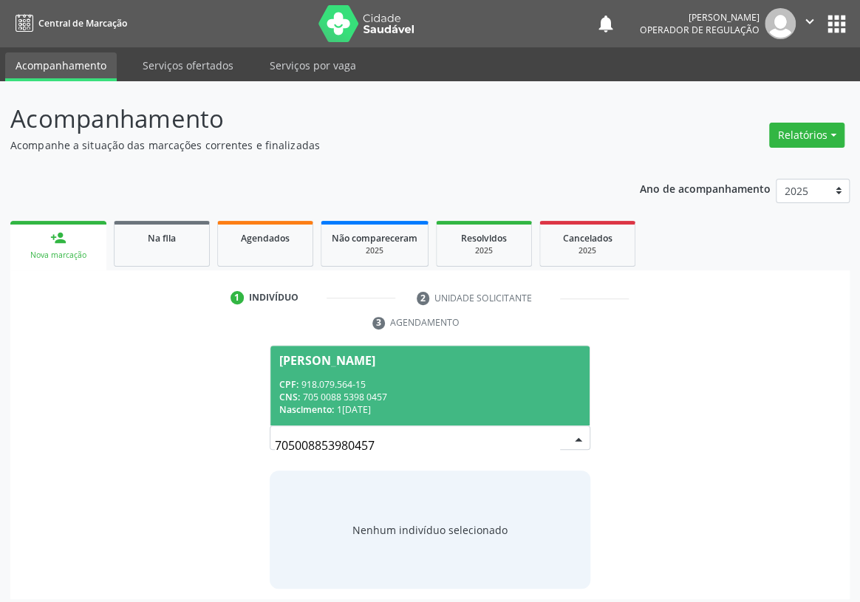
click at [335, 350] on span "Maria Salomé da Silva Lourenço CPF: 918.079.564-15 CNS: 705 0088 5398 0457 Nasc…" at bounding box center [429, 385] width 319 height 79
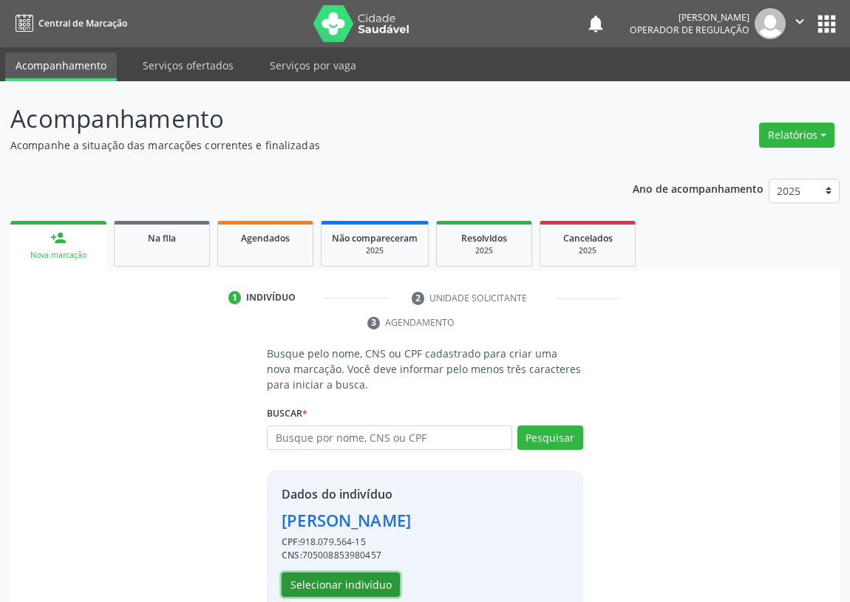
click at [335, 589] on button "Selecionar indivíduo" at bounding box center [340, 585] width 118 height 25
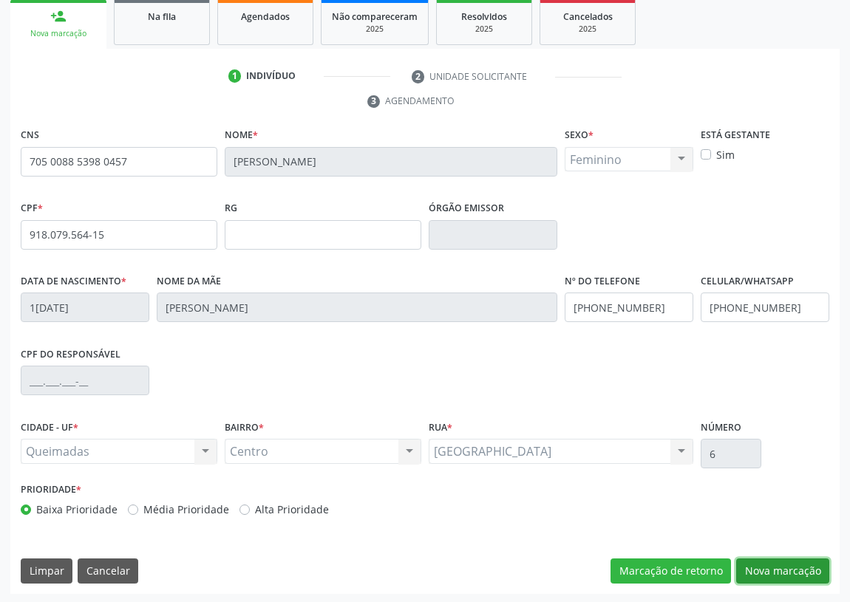
click at [783, 560] on button "Nova marcação" at bounding box center [782, 571] width 93 height 25
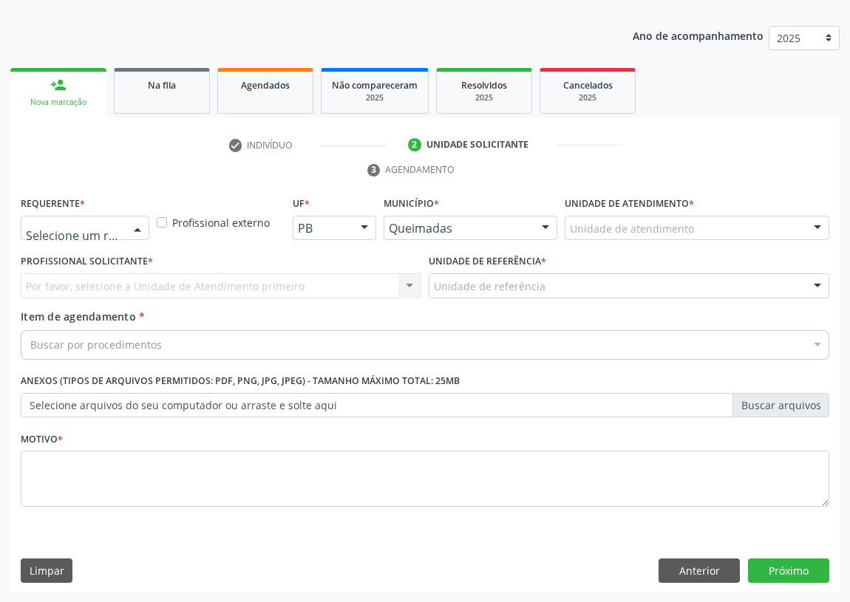
click at [138, 223] on div at bounding box center [137, 228] width 22 height 25
click at [131, 289] on span "Paciente" at bounding box center [93, 285] width 144 height 30
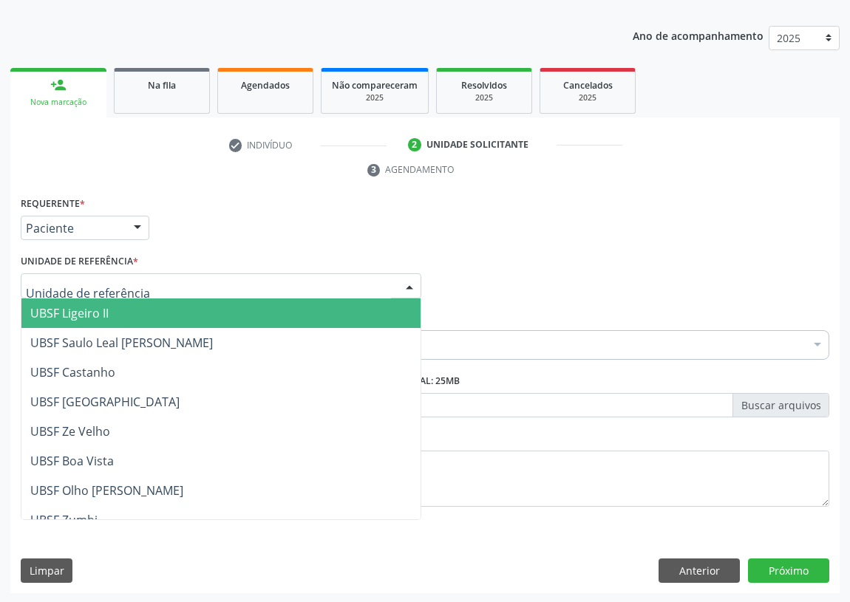
drag, startPoint x: 353, startPoint y: 282, endPoint x: 96, endPoint y: 343, distance: 264.1
click at [341, 284] on div at bounding box center [221, 285] width 400 height 25
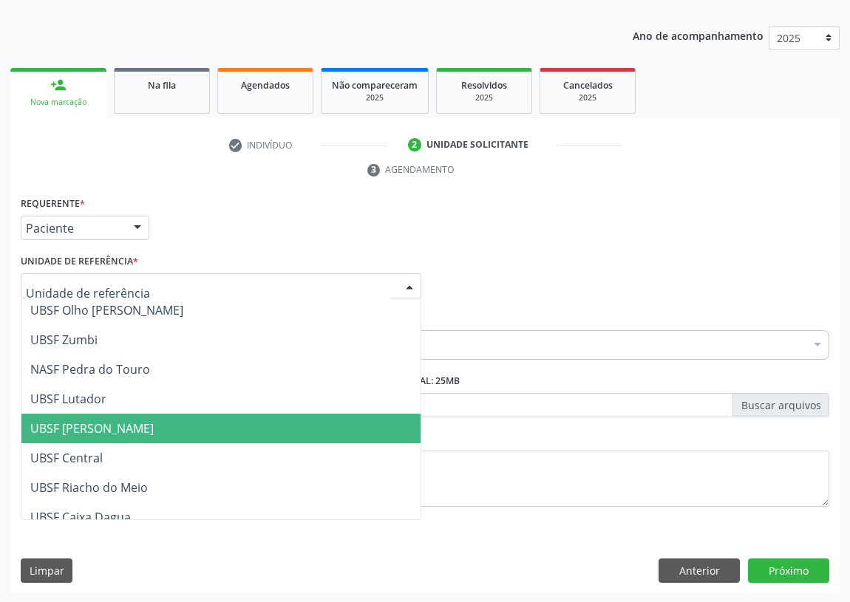
scroll to position [201, 0]
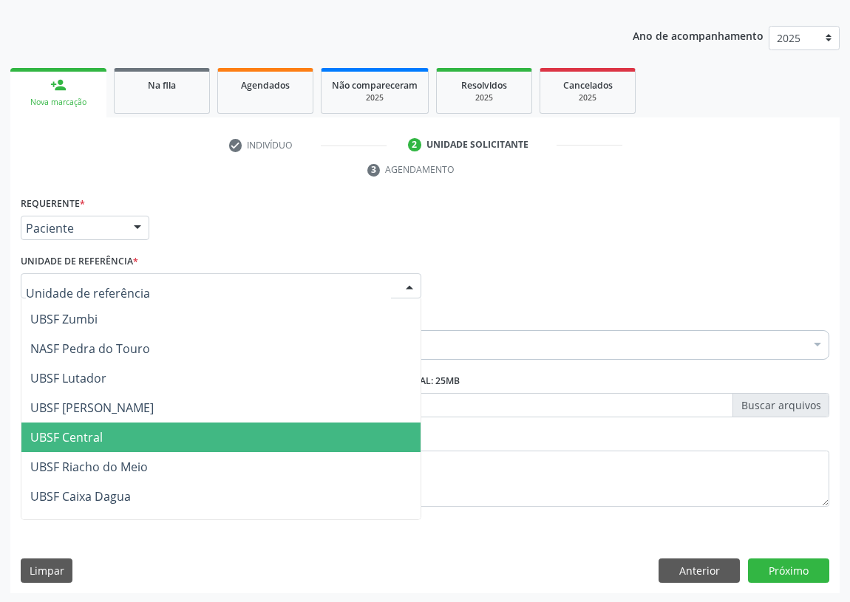
click at [86, 443] on span "UBSF Central" at bounding box center [220, 438] width 399 height 30
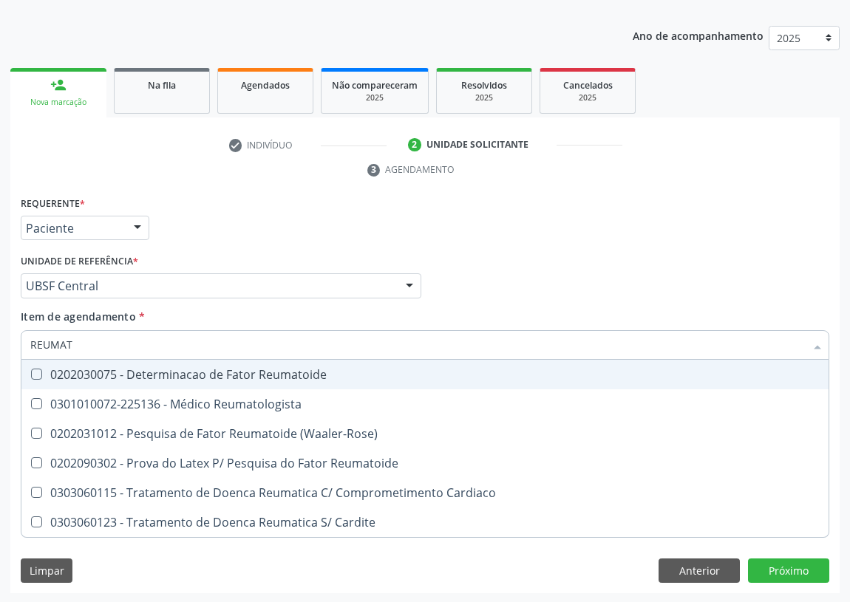
type input "REUMATO"
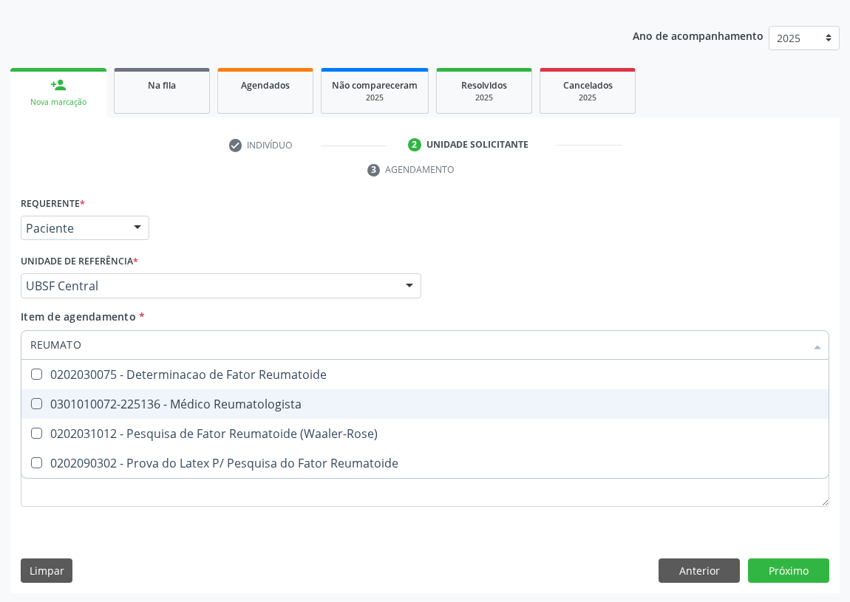
click at [242, 409] on div "0301010072-225136 - Médico Reumatologista" at bounding box center [424, 404] width 789 height 12
checkbox Reumatologista "true"
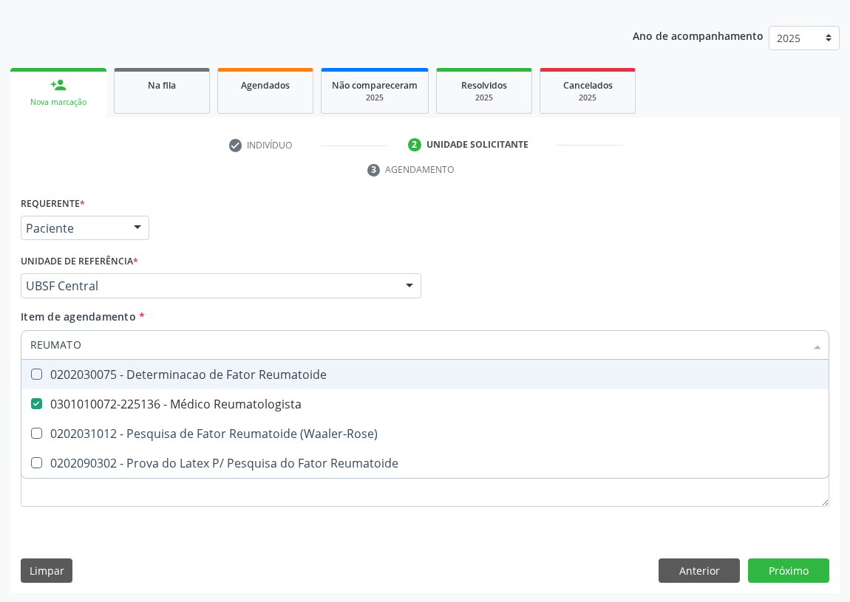
drag, startPoint x: 645, startPoint y: 274, endPoint x: 0, endPoint y: 511, distance: 686.9
click at [645, 273] on div "Profissional Solicitante Por favor, selecione a Unidade de Atendimento primeiro…" at bounding box center [425, 279] width 816 height 58
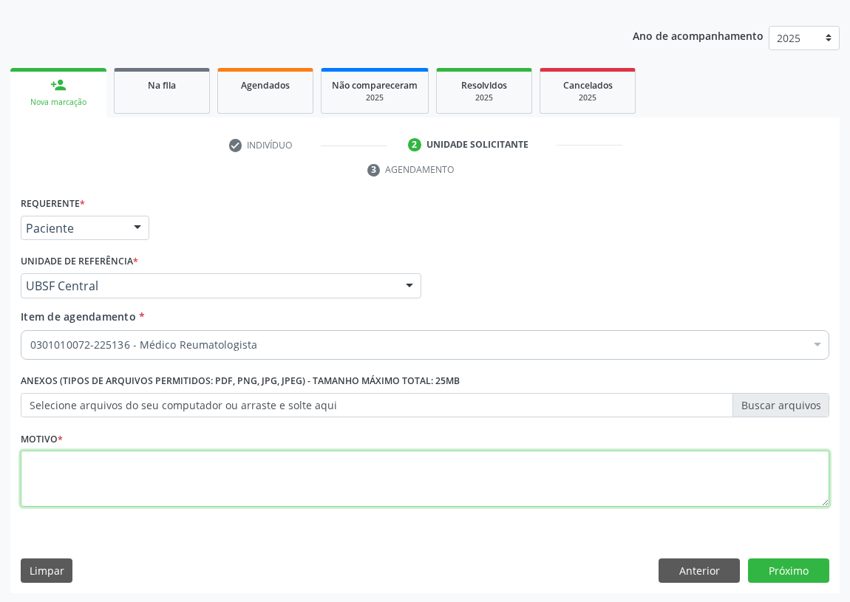
click at [106, 477] on textarea at bounding box center [425, 479] width 808 height 56
type textarea "AVALIAÇÃO"
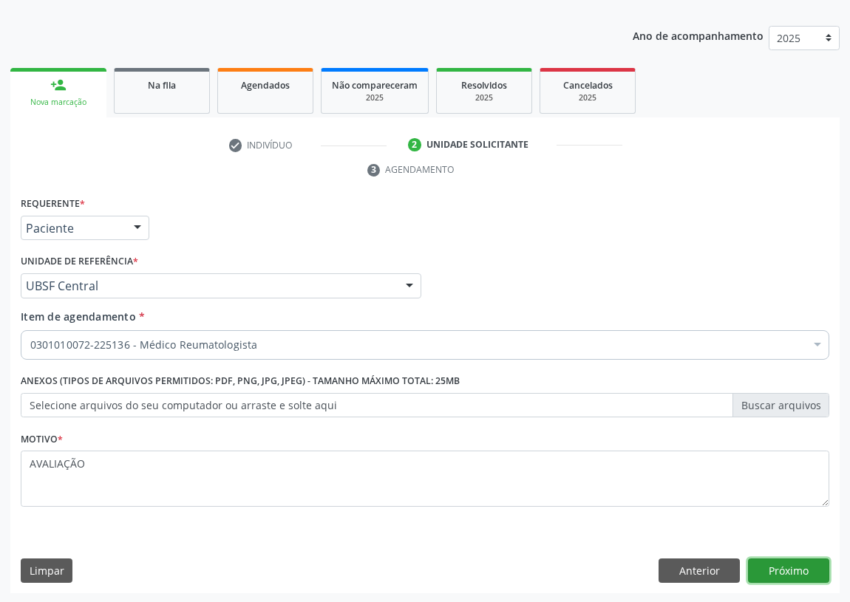
click at [780, 567] on button "Próximo" at bounding box center [788, 571] width 81 height 25
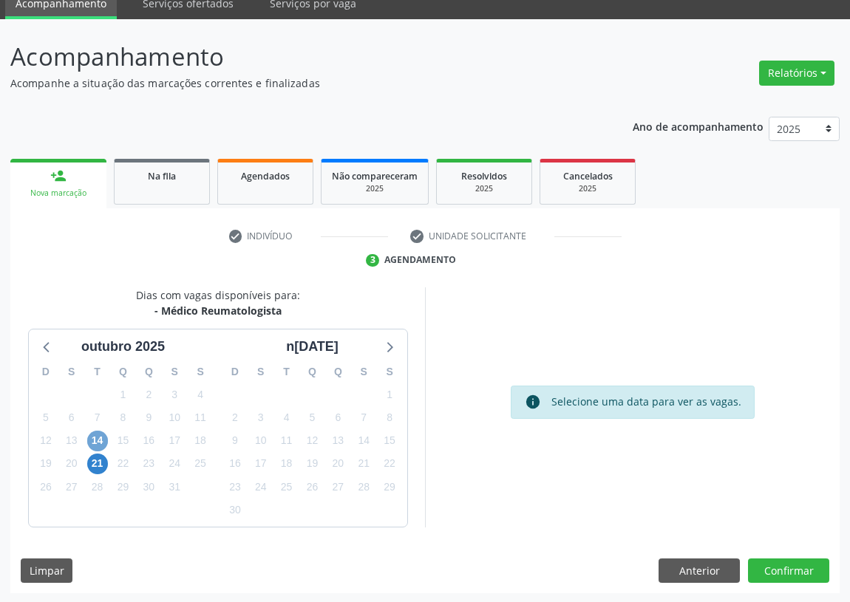
click at [100, 440] on span "14" at bounding box center [97, 441] width 21 height 21
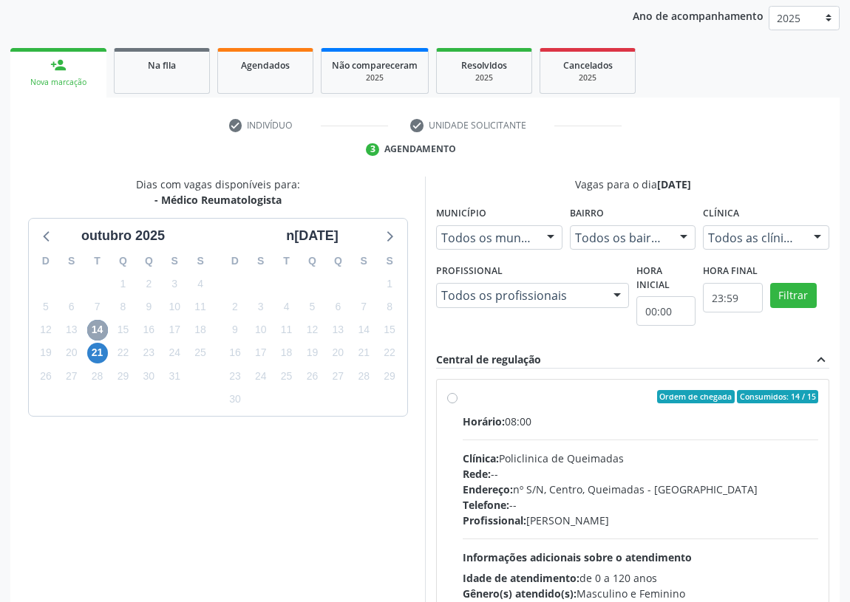
scroll to position [197, 0]
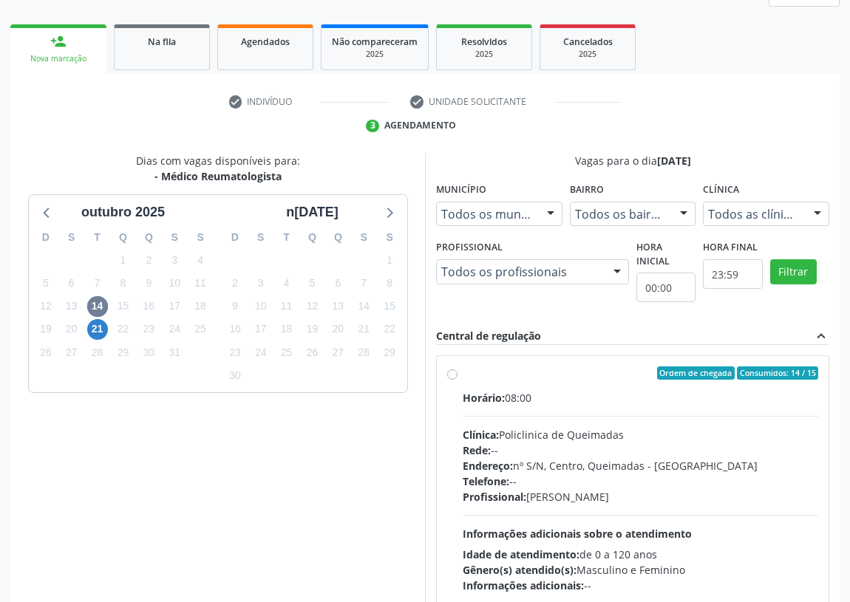
click at [462, 372] on label "Ordem de chegada Consumidos: 14 / 15 Horário: 08:00 Clínica: Policlinica de Que…" at bounding box center [639, 479] width 355 height 227
click at [450, 372] on input "Ordem de chegada Consumidos: 14 / 15 Horário: 08:00 Clínica: Policlinica de Que…" at bounding box center [452, 372] width 10 height 13
radio input "true"
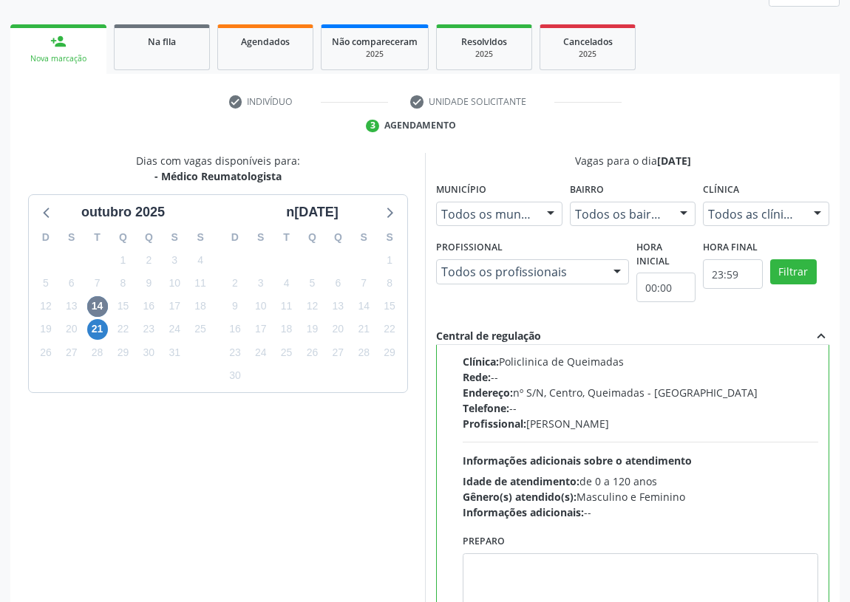
scroll to position [310, 0]
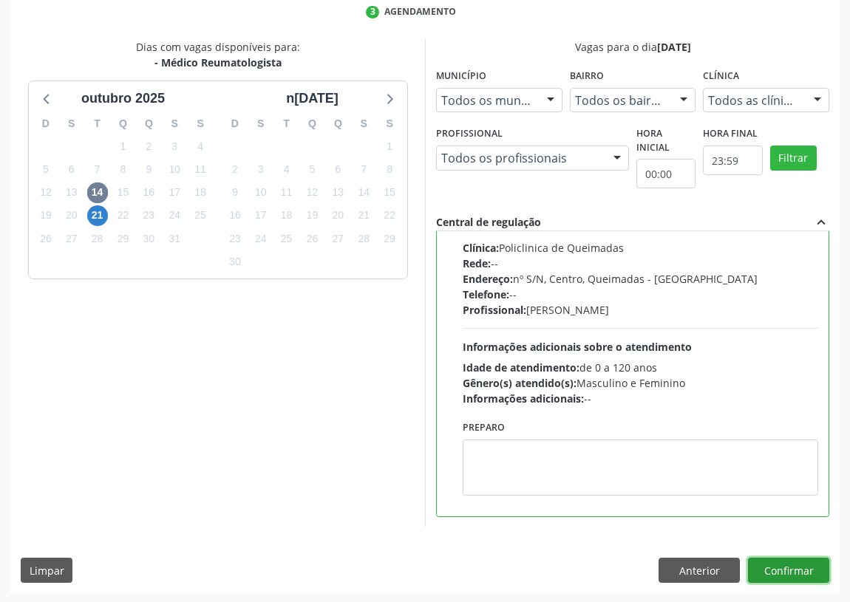
click at [803, 567] on button "Confirmar" at bounding box center [788, 570] width 81 height 25
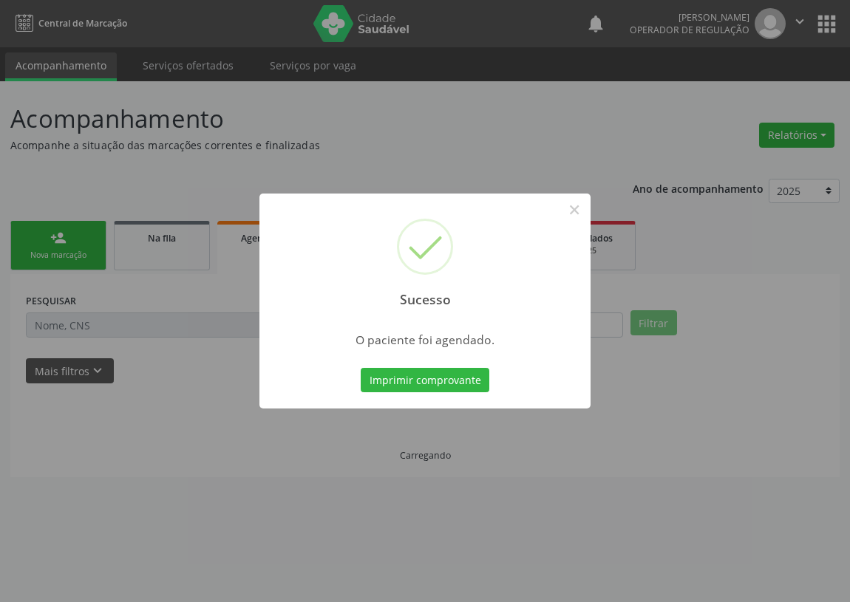
scroll to position [0, 0]
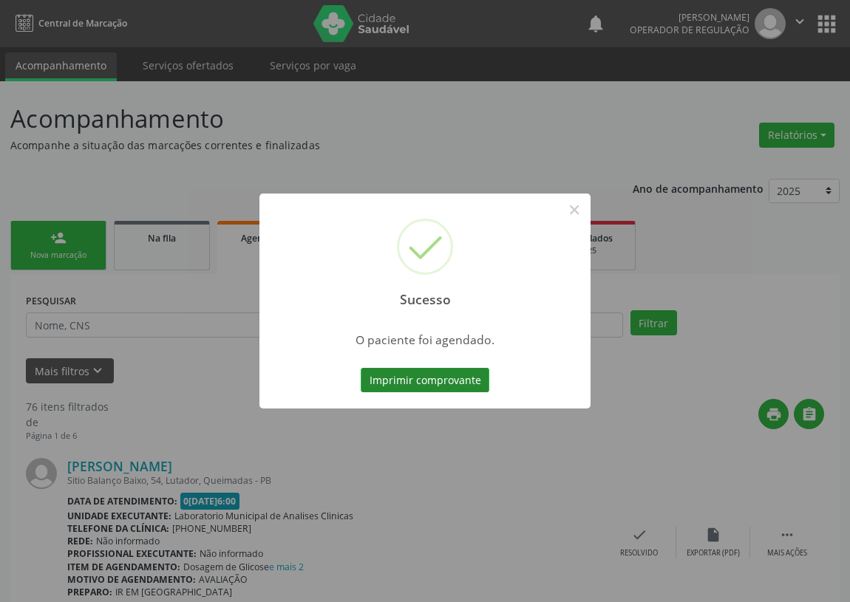
click at [443, 376] on button "Imprimir comprovante" at bounding box center [425, 380] width 129 height 25
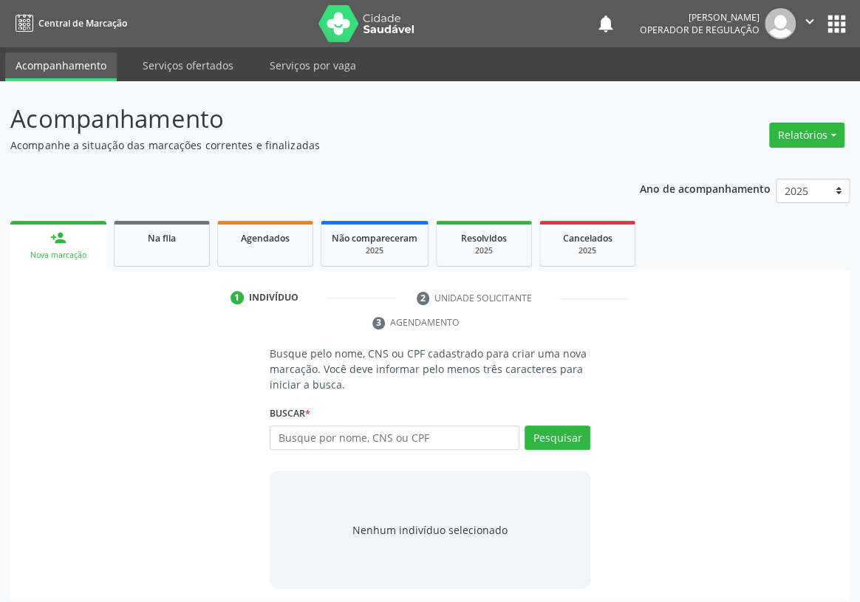
drag, startPoint x: 304, startPoint y: 414, endPoint x: 296, endPoint y: 412, distance: 9.1
click at [304, 426] on input "text" at bounding box center [395, 438] width 250 height 25
type input "705008853980457"
drag, startPoint x: 558, startPoint y: 414, endPoint x: 0, endPoint y: 507, distance: 565.5
click at [549, 426] on button "Pesquisar" at bounding box center [558, 438] width 66 height 25
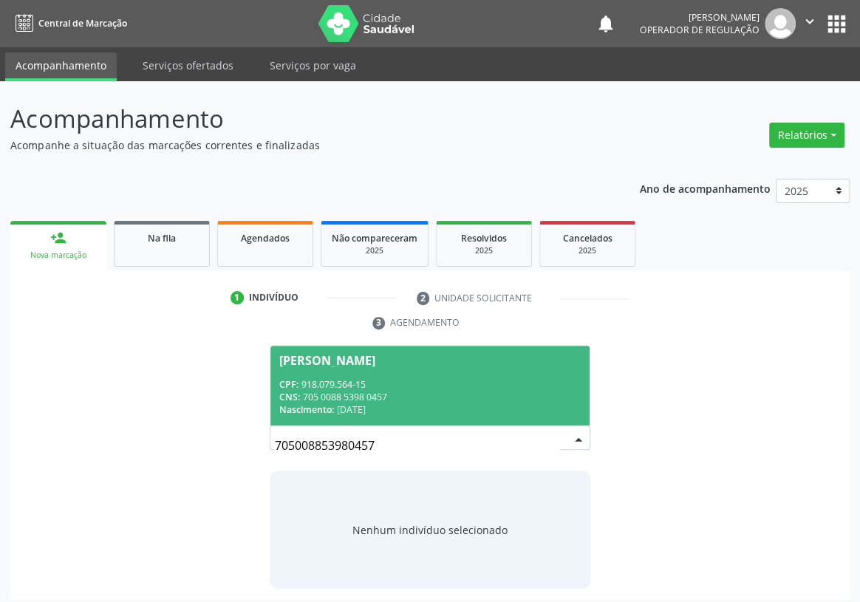
click at [317, 378] on div "CPF: 918.079.564-15" at bounding box center [429, 384] width 301 height 13
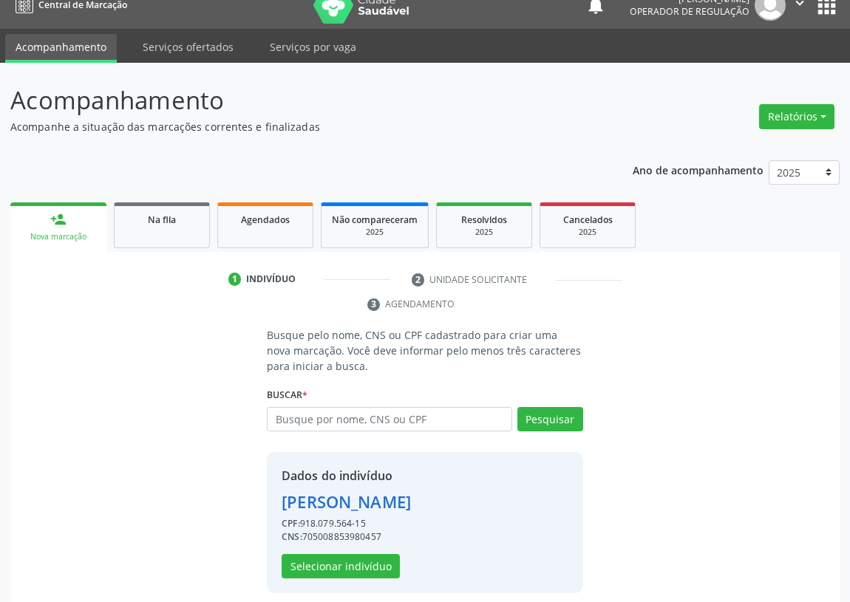
scroll to position [29, 0]
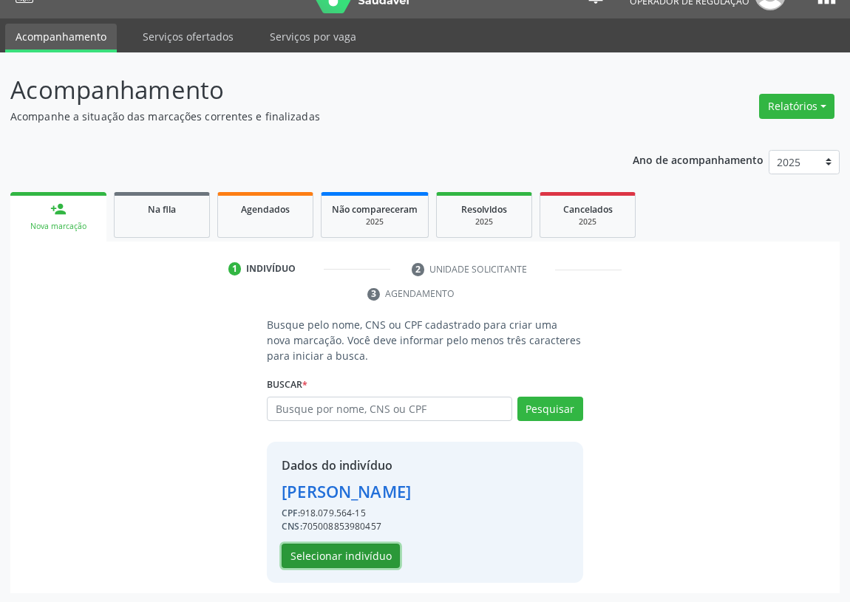
drag, startPoint x: 308, startPoint y: 556, endPoint x: 12, endPoint y: 509, distance: 300.0
click at [303, 554] on button "Selecionar indivíduo" at bounding box center [340, 556] width 118 height 25
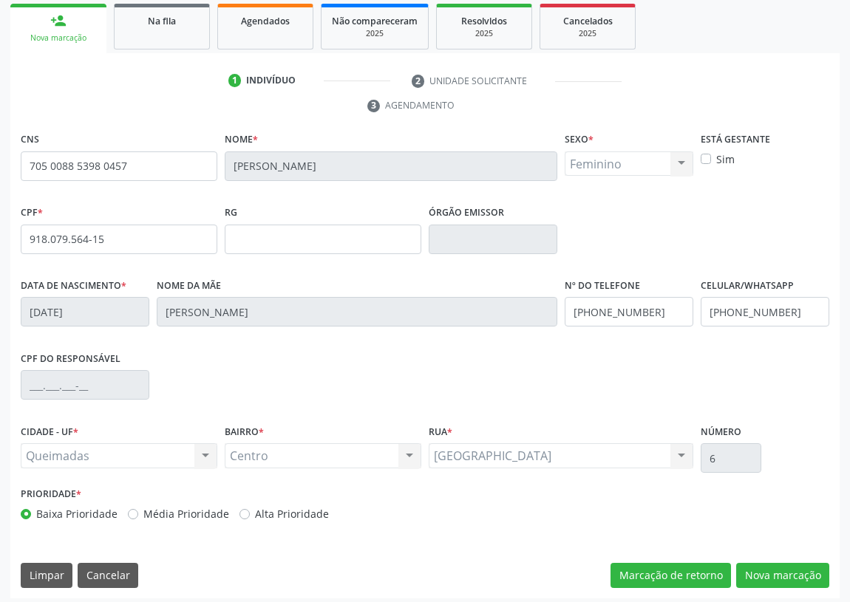
scroll to position [222, 0]
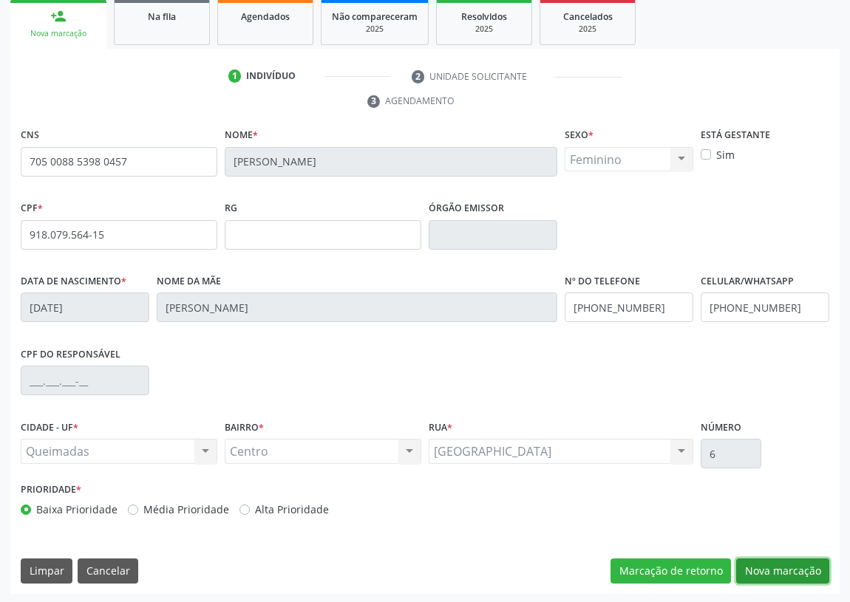
drag, startPoint x: 800, startPoint y: 565, endPoint x: 678, endPoint y: 537, distance: 125.1
click at [759, 555] on div "CNS 705 0088 5398 0457 Nome * Maria Salomé da Silva Lourenço Sexo * Feminino Ma…" at bounding box center [424, 359] width 829 height 470
drag, startPoint x: 765, startPoint y: 573, endPoint x: 720, endPoint y: 549, distance: 51.5
click at [765, 571] on button "Nova marcação" at bounding box center [782, 571] width 93 height 25
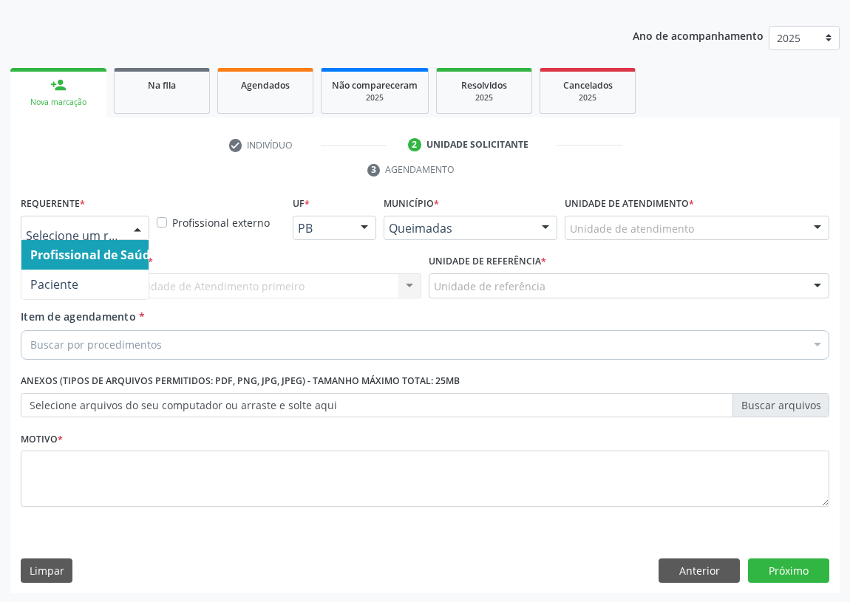
click at [123, 231] on div at bounding box center [85, 228] width 129 height 25
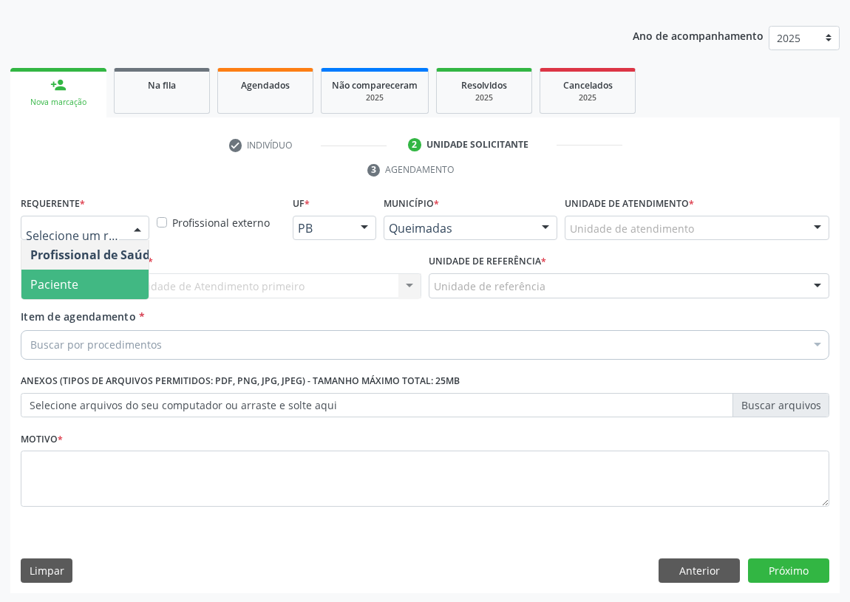
drag, startPoint x: 112, startPoint y: 286, endPoint x: 399, endPoint y: 300, distance: 287.7
click at [118, 283] on span "Paciente" at bounding box center [93, 285] width 144 height 30
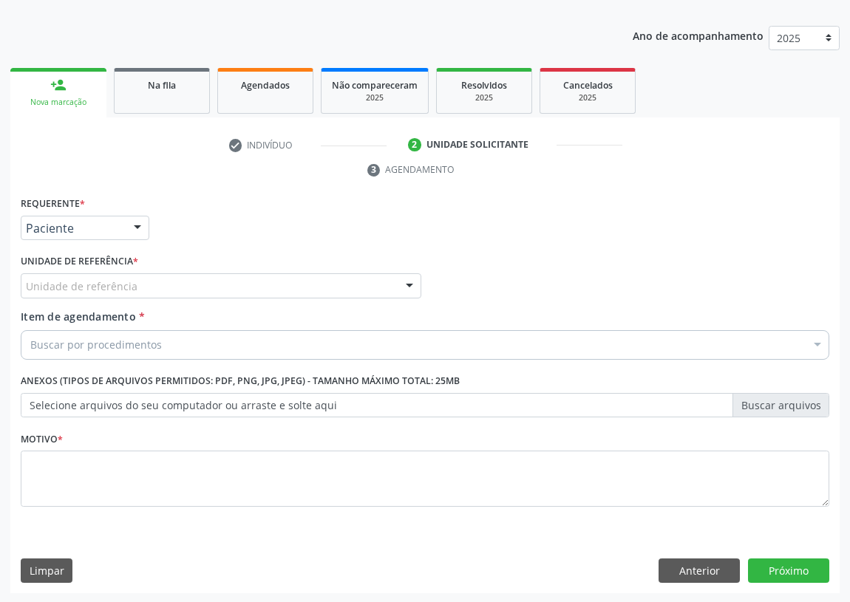
click at [402, 279] on div at bounding box center [409, 286] width 22 height 25
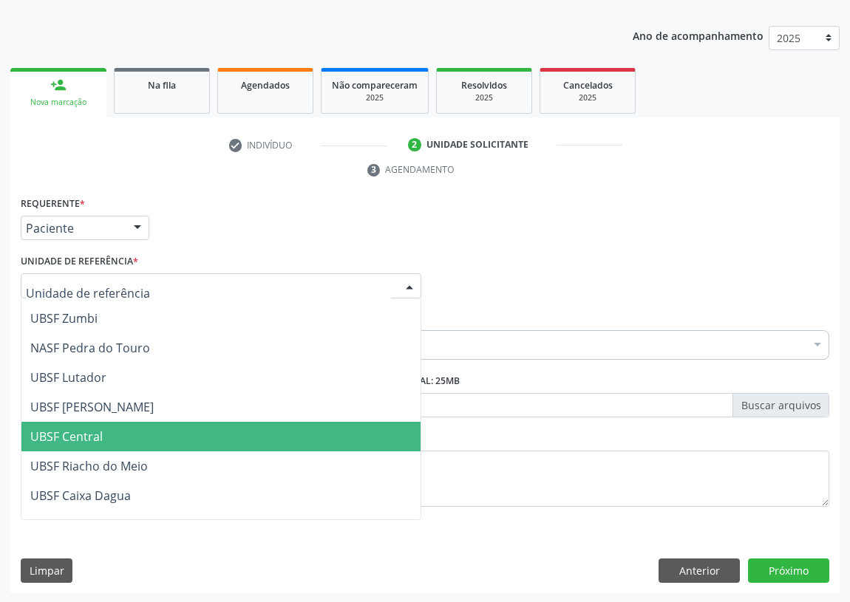
scroll to position [168, 0]
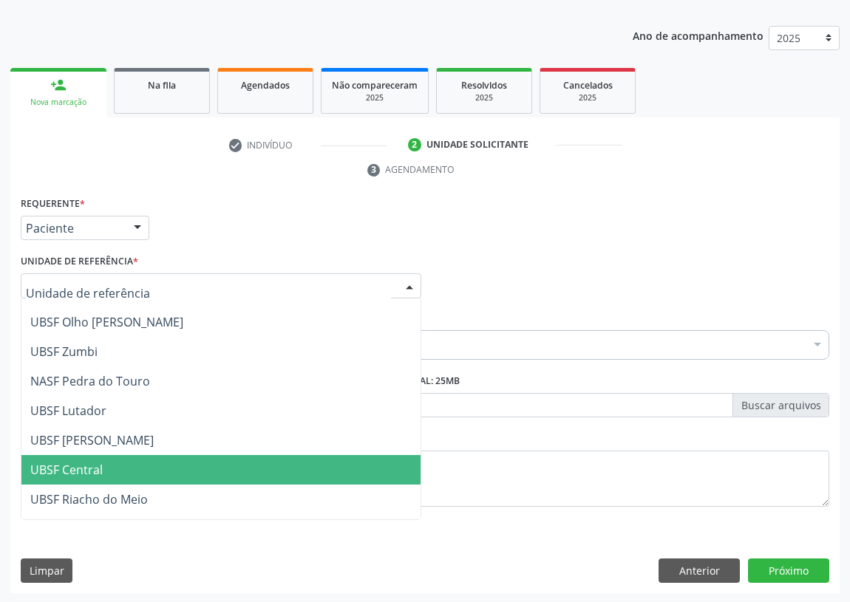
drag, startPoint x: 81, startPoint y: 465, endPoint x: 0, endPoint y: 400, distance: 103.0
click at [71, 451] on ul "UBSF Ligeiro II UBSF Saulo Leal Ernesto de Melo UBSF Castanho UBSF Baixa Verde …" at bounding box center [220, 425] width 399 height 591
click at [86, 462] on span "UBSF Central" at bounding box center [66, 470] width 72 height 16
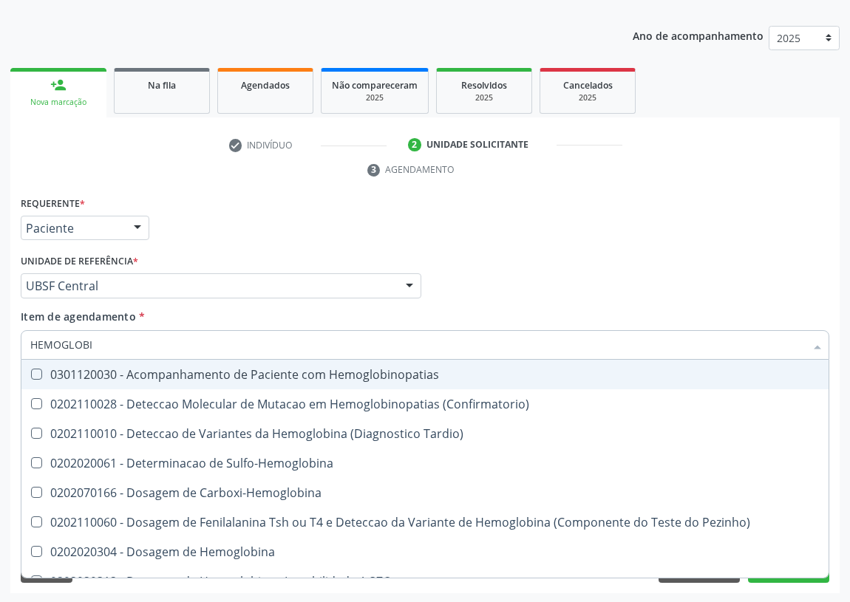
type input "HEMOGLOB"
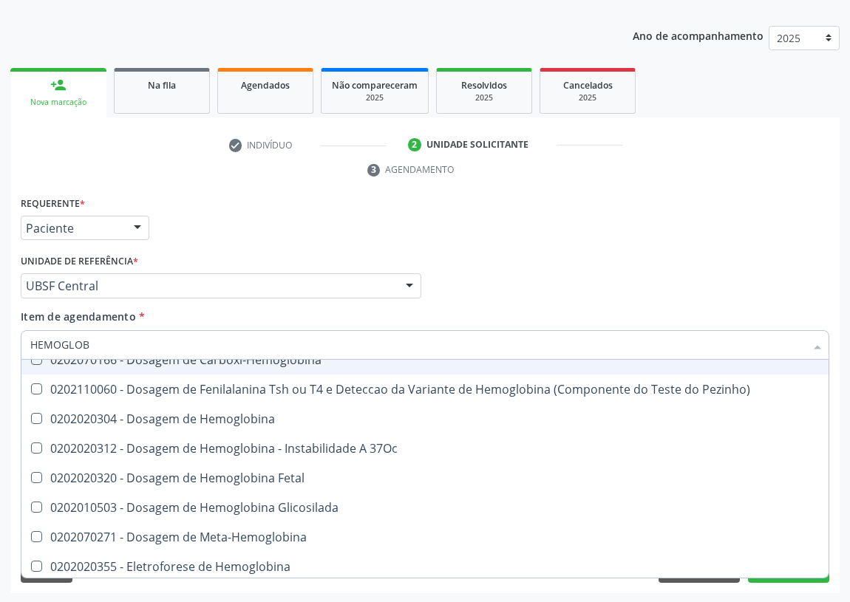
scroll to position [134, 0]
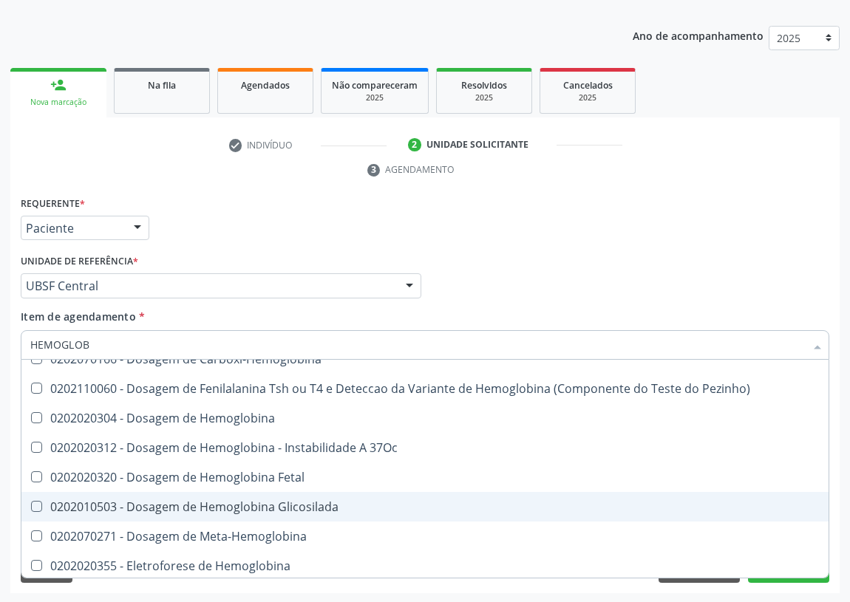
click at [253, 505] on div "0202010503 - Dosagem de Hemoglobina Glicosilada" at bounding box center [424, 507] width 789 height 12
checkbox Glicosilada "true"
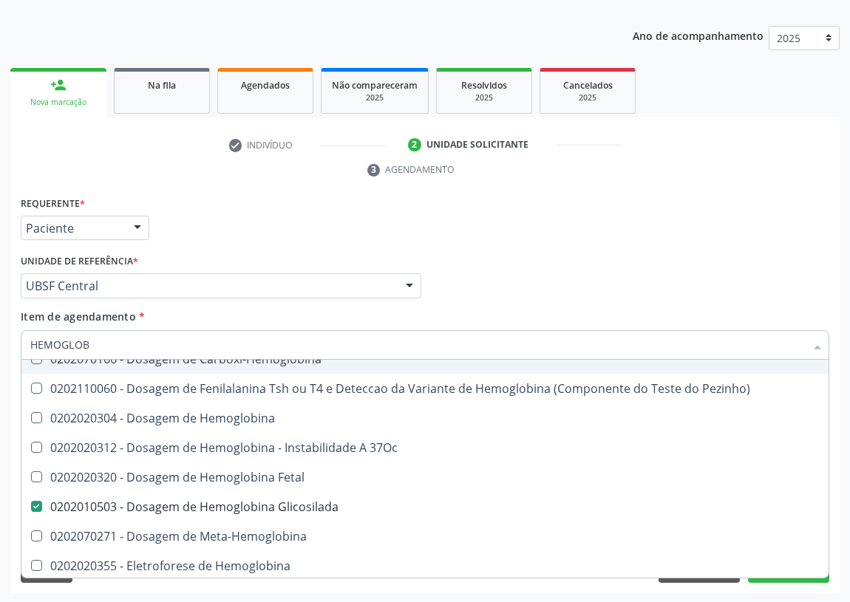
click at [0, 350] on div "Acompanhamento Acompanhe a situação das marcações correntes e finalizadas Relat…" at bounding box center [425, 265] width 850 height 675
type input "G"
checkbox Glicosilada "false"
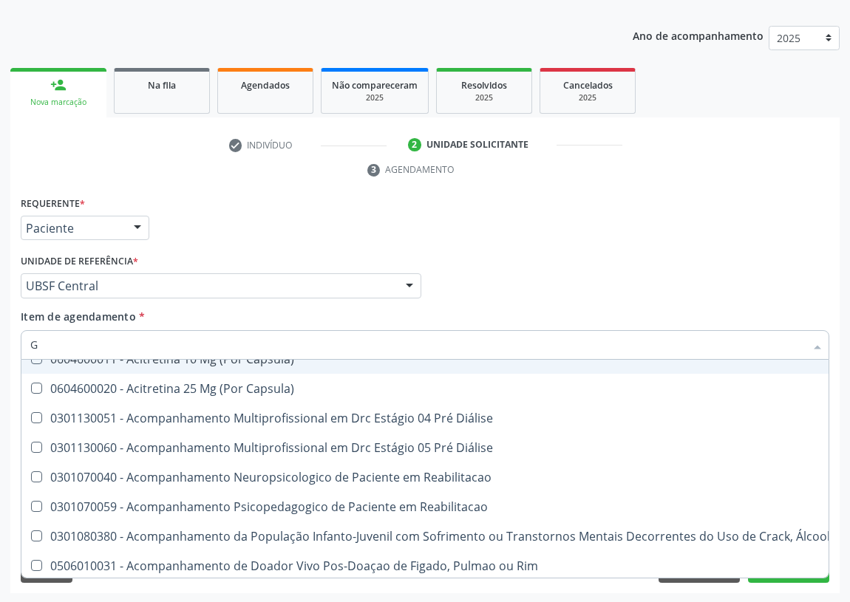
type input "GL"
checkbox Frasco-Ampola\) "true"
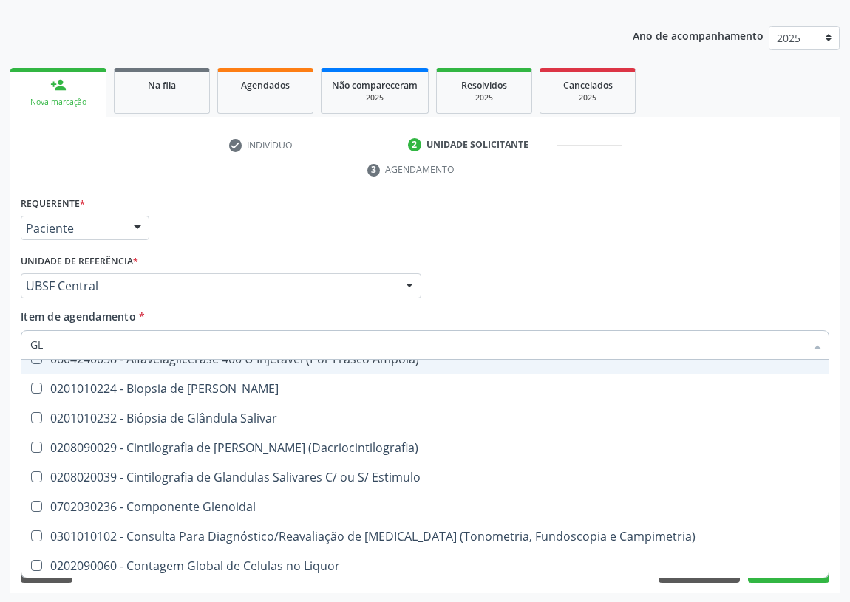
type input "GLI"
checkbox Tardio\) "true"
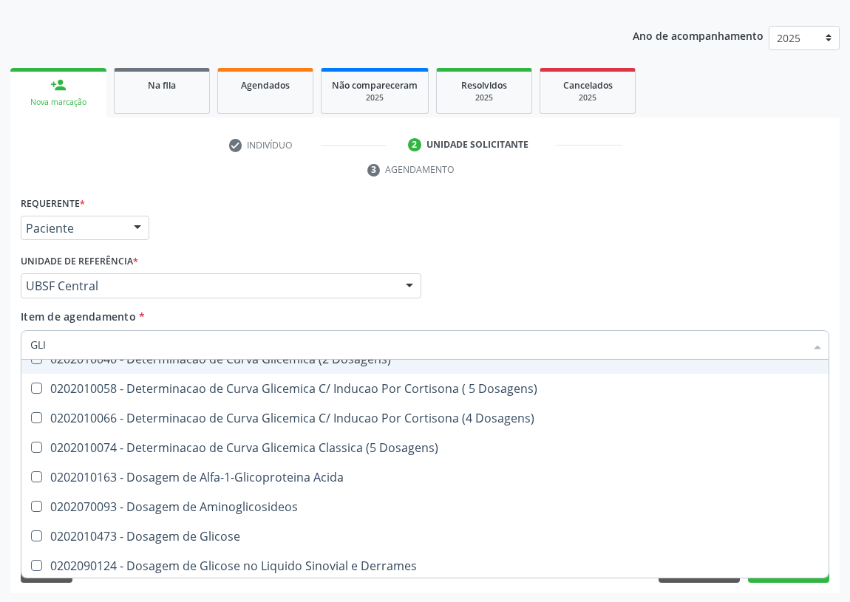
type input "GLIC"
checkbox Desidrogenase "true"
checkbox Glicosilada "false"
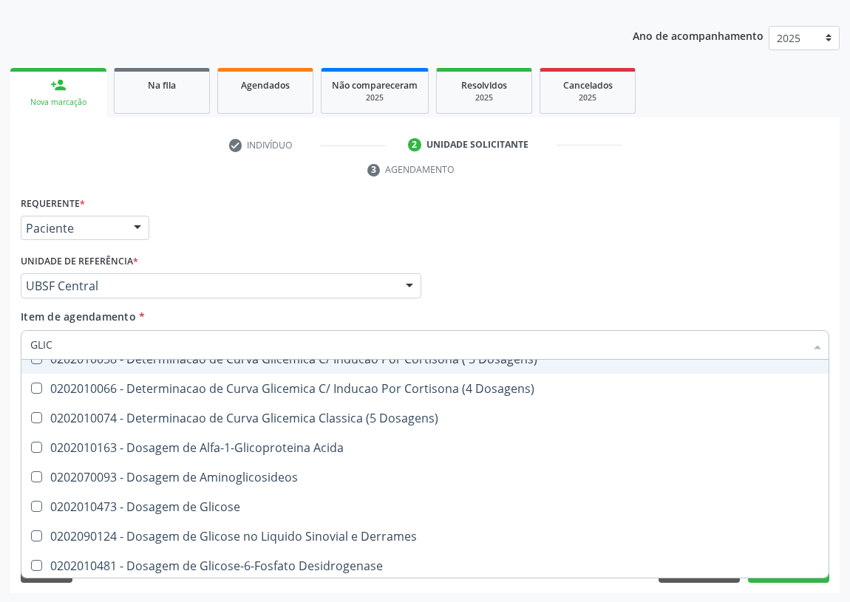
type input "GLICO"
checkbox Dosagens\) "true"
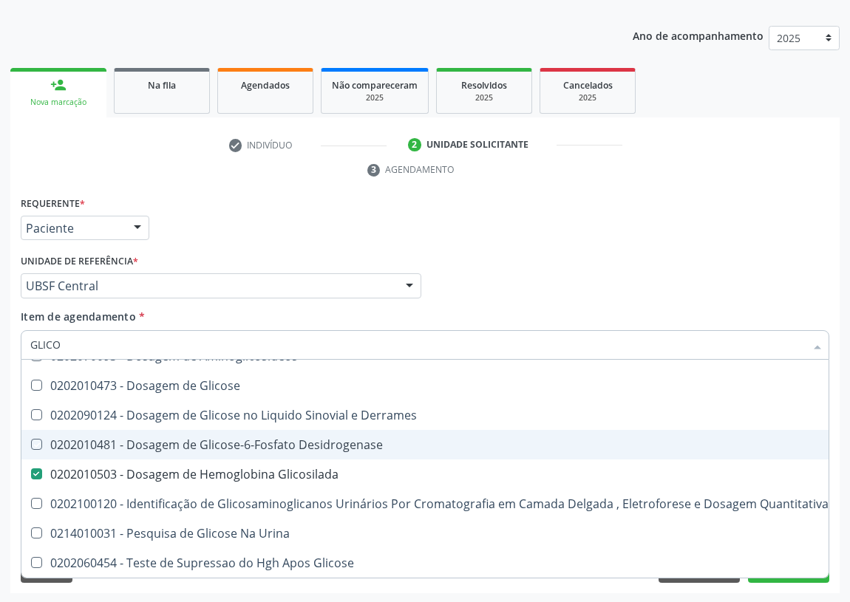
type input "GLICOS"
checkbox Desidrogenase "true"
checkbox Glicosilada "false"
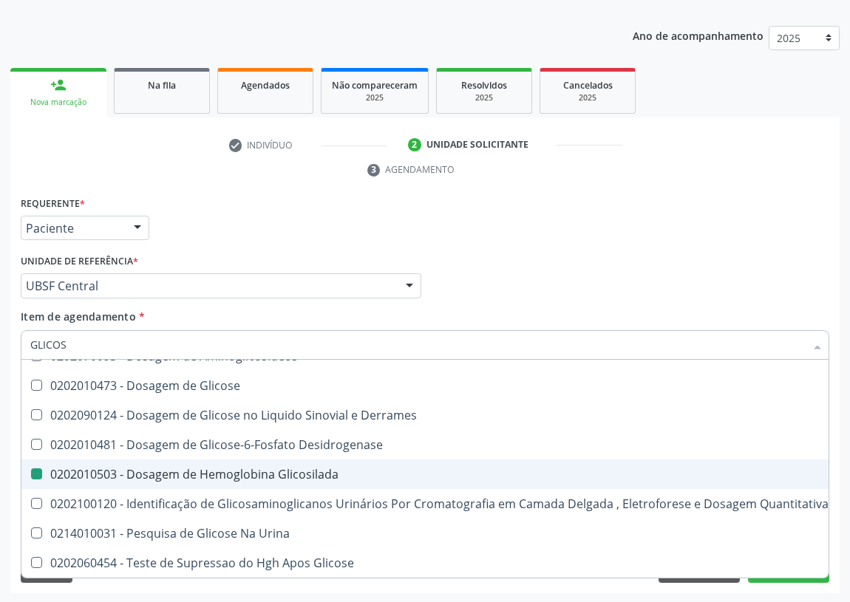
type input "GLICOSE"
checkbox Glicosilada "false"
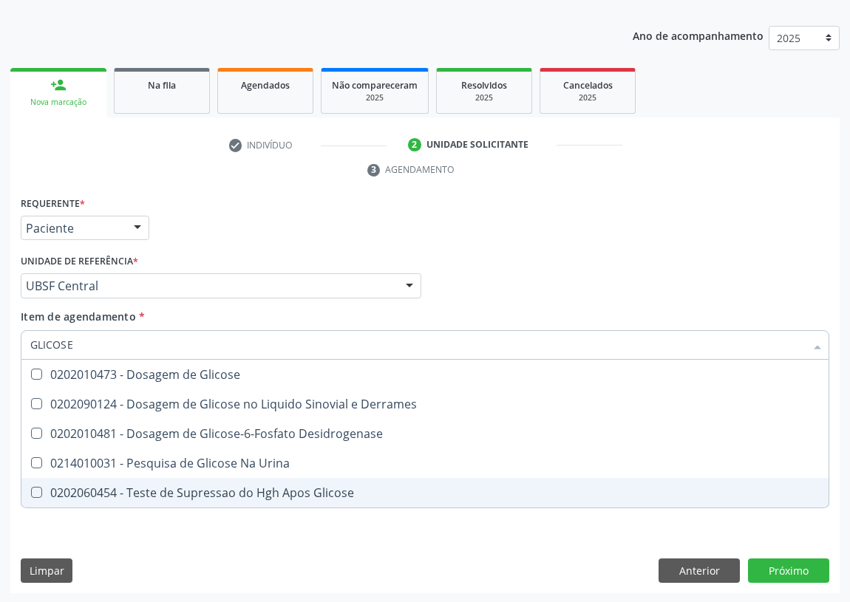
scroll to position [0, 0]
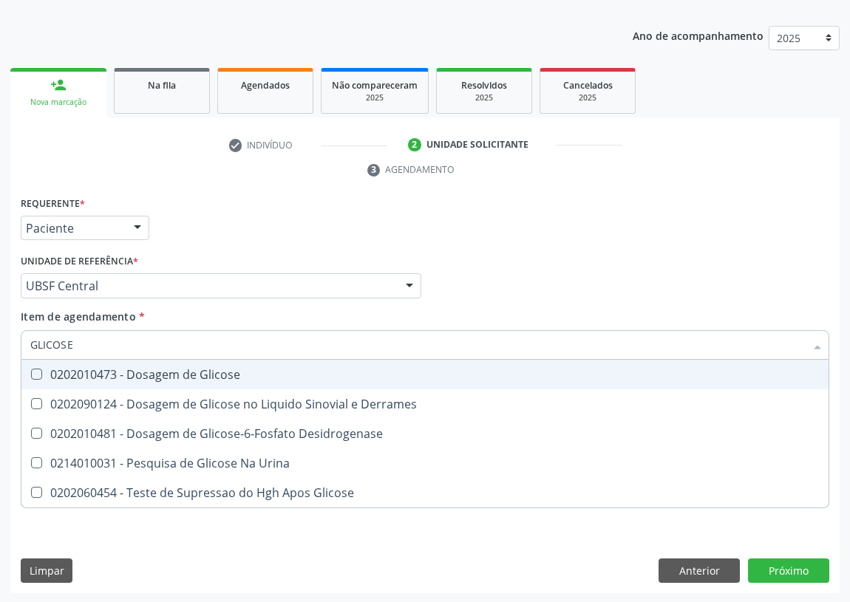
drag, startPoint x: 30, startPoint y: 375, endPoint x: 115, endPoint y: 351, distance: 88.4
click at [50, 369] on div "0202010473 - Dosagem de Glicose" at bounding box center [424, 375] width 789 height 12
checkbox Glicose "true"
drag, startPoint x: 584, startPoint y: 264, endPoint x: 0, endPoint y: 560, distance: 654.5
click at [561, 269] on div "Profissional Solicitante Por favor, selecione a Unidade de Atendimento primeiro…" at bounding box center [425, 279] width 816 height 58
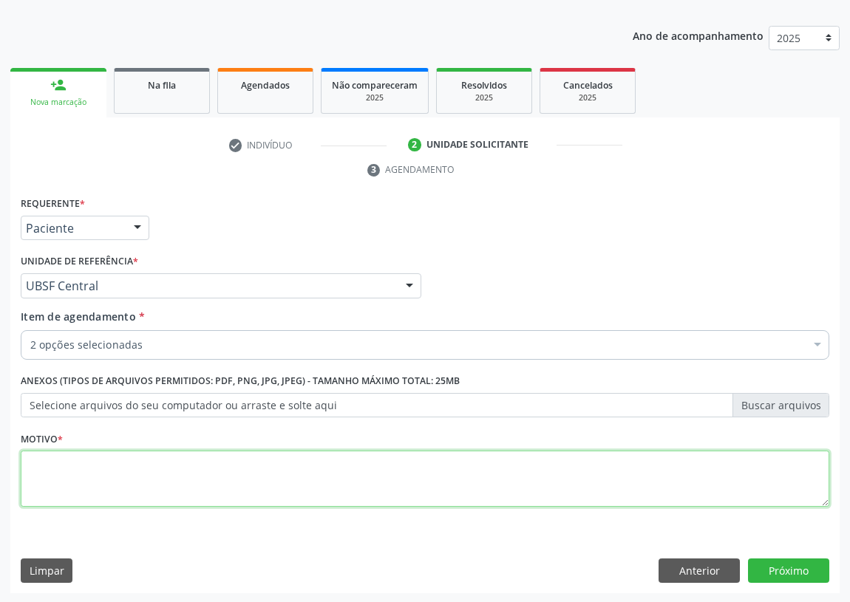
click at [106, 482] on textarea at bounding box center [425, 479] width 808 height 56
type textarea "AVALIAÇÃO"
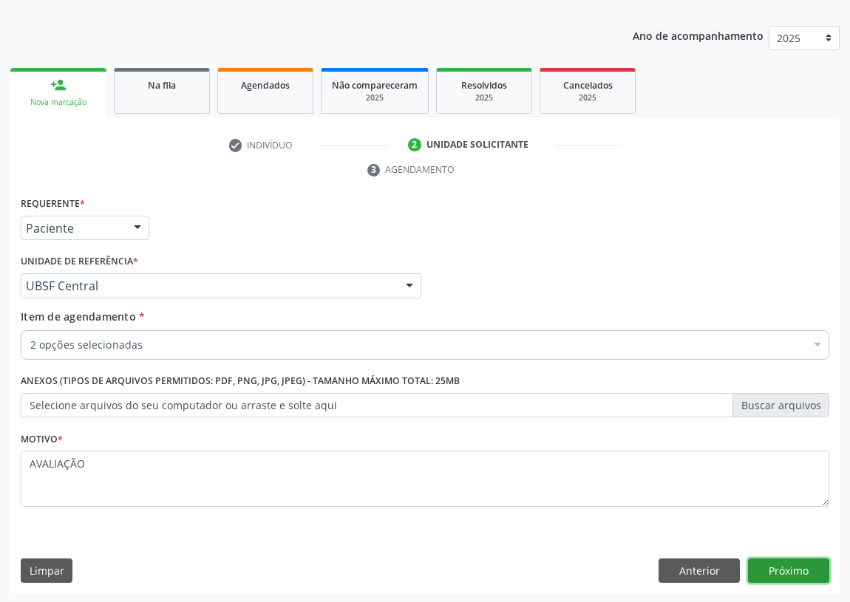
drag, startPoint x: 797, startPoint y: 567, endPoint x: 788, endPoint y: 562, distance: 10.9
click at [788, 562] on button "Próximo" at bounding box center [788, 571] width 81 height 25
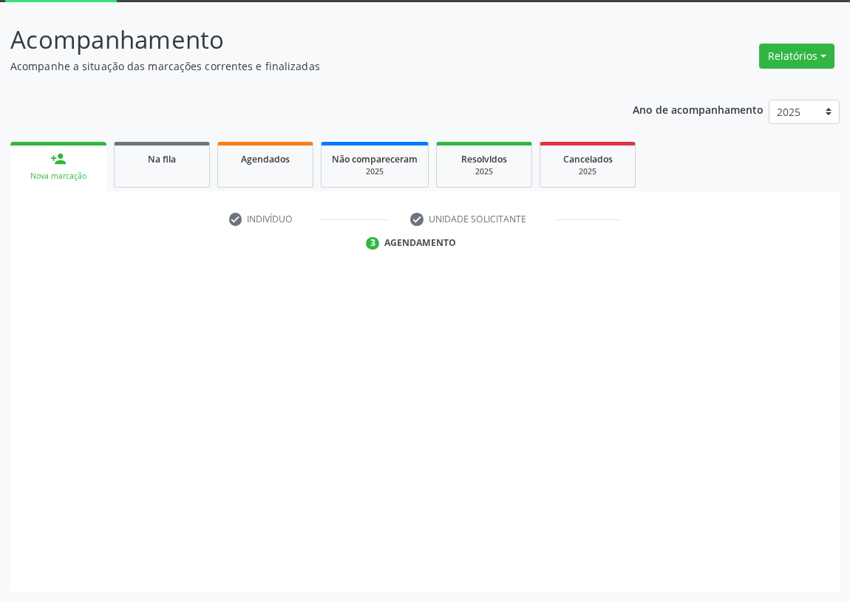
scroll to position [78, 0]
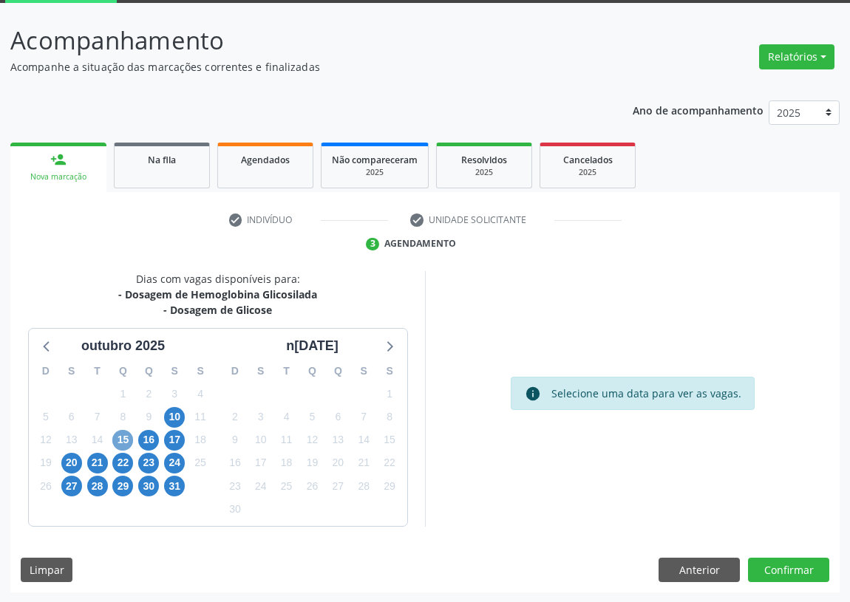
drag, startPoint x: 123, startPoint y: 440, endPoint x: 298, endPoint y: 369, distance: 189.6
click at [123, 440] on span "15" at bounding box center [122, 440] width 21 height 21
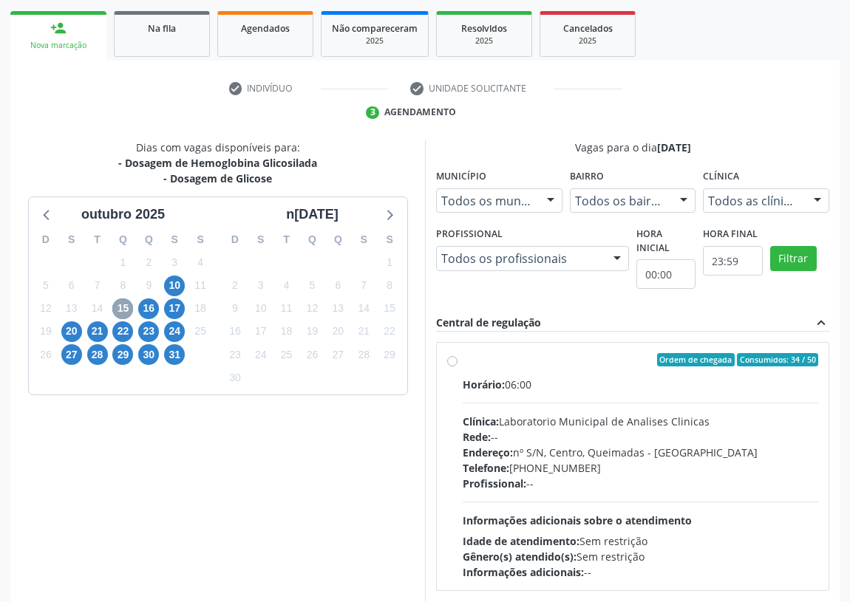
scroll to position [280, 0]
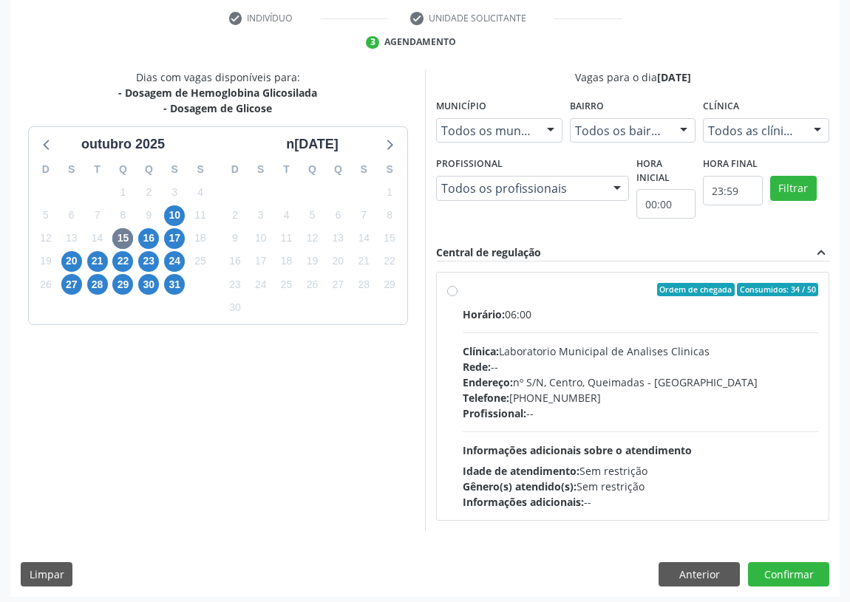
click at [462, 288] on label "Ordem de chegada Consumidos: 34 / 50 Horário: 06:00 Clínica: Laboratorio Munici…" at bounding box center [639, 396] width 355 height 227
click at [454, 288] on input "Ordem de chegada Consumidos: 34 / 50 Horário: 06:00 Clínica: Laboratorio Munici…" at bounding box center [452, 289] width 10 height 13
radio input "true"
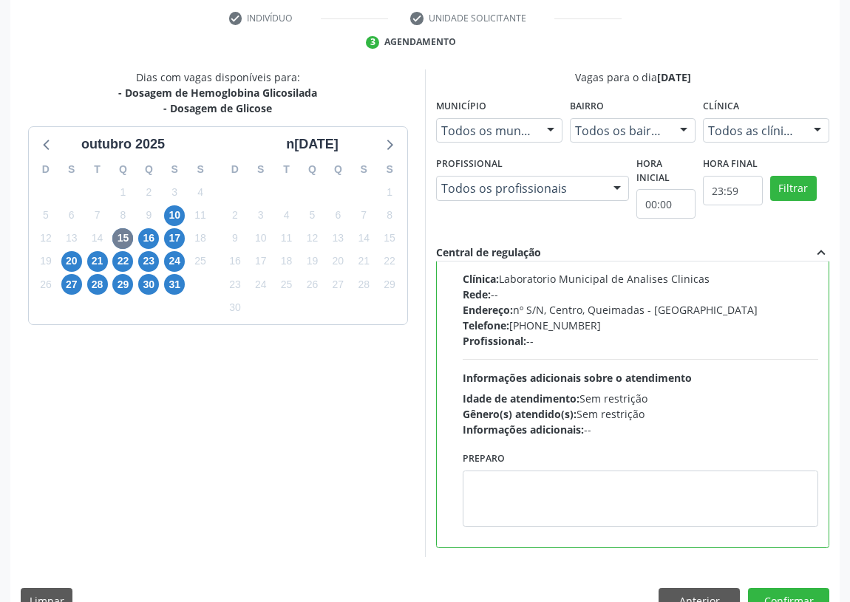
scroll to position [73, 0]
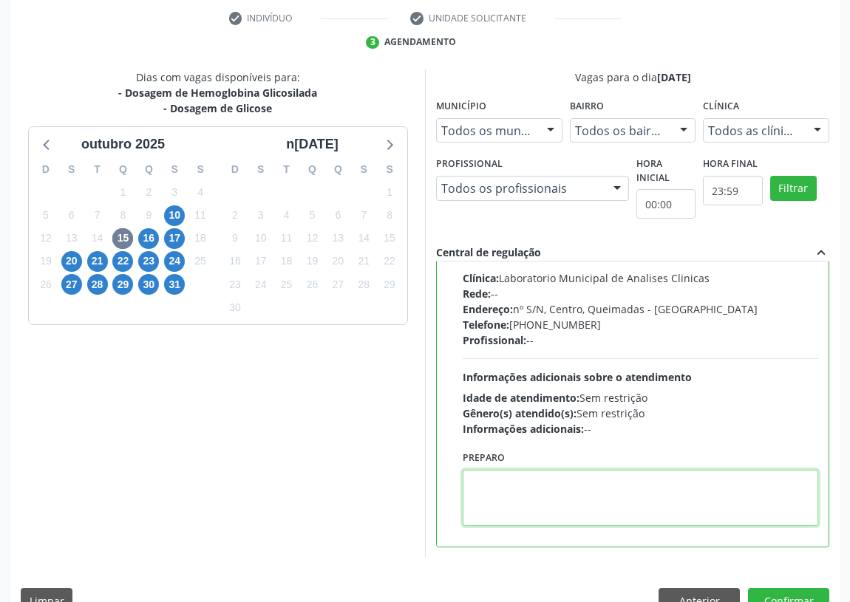
click at [505, 497] on textarea at bounding box center [639, 498] width 355 height 56
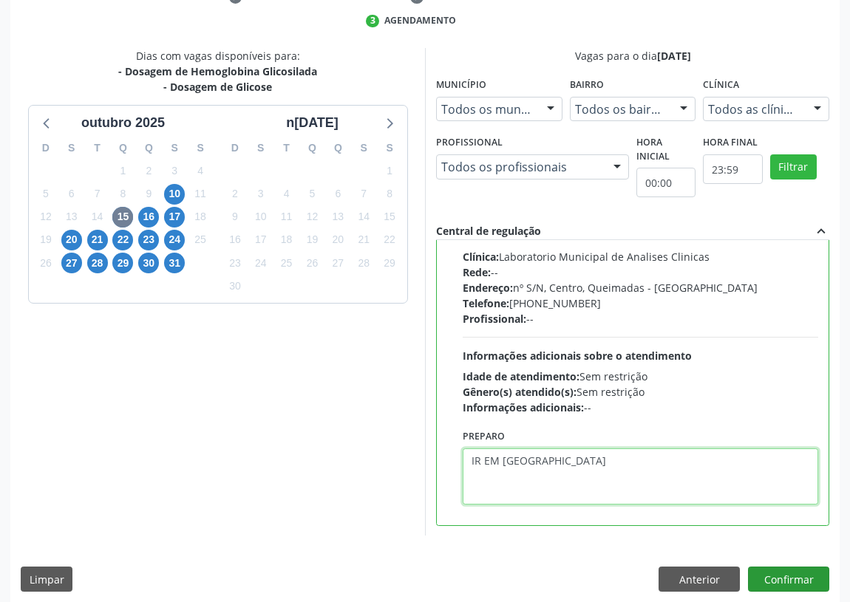
scroll to position [310, 0]
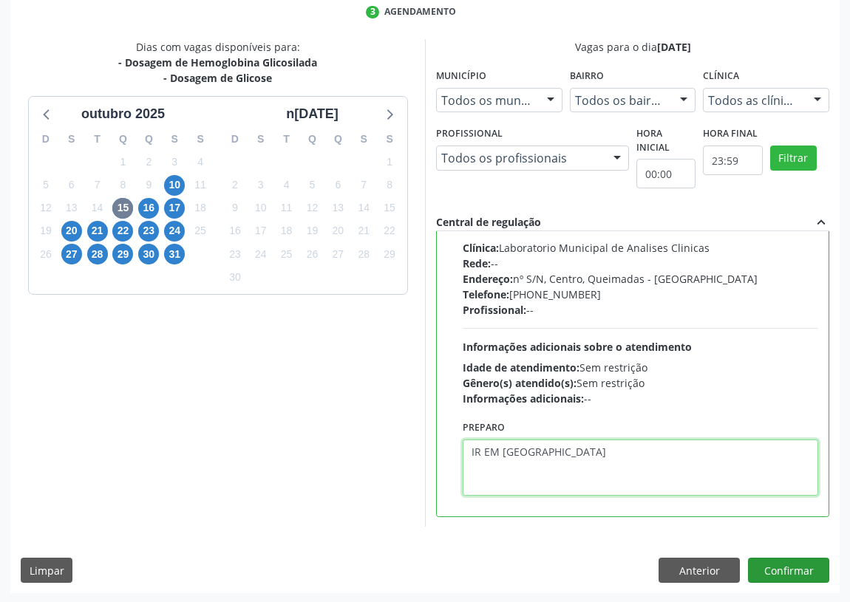
type textarea "IR EM [GEOGRAPHIC_DATA]"
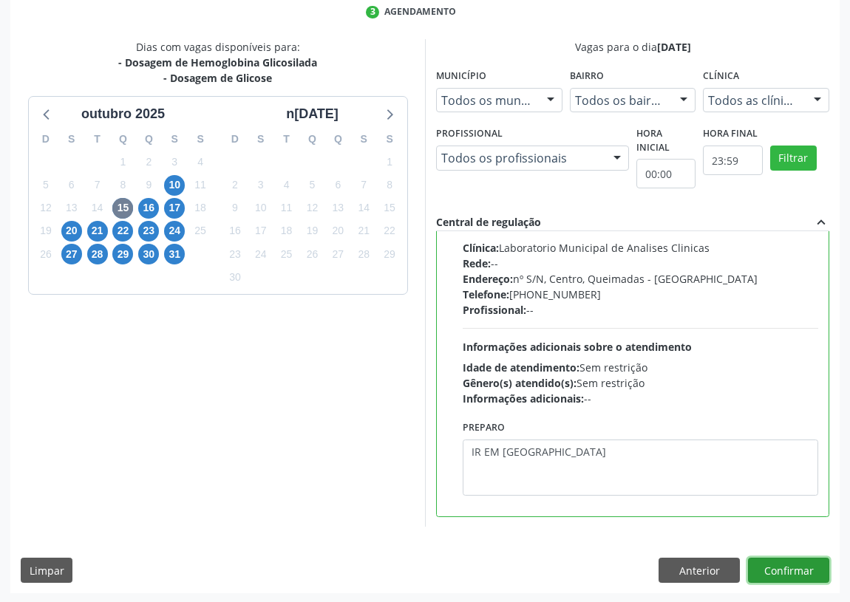
click at [801, 569] on button "Confirmar" at bounding box center [788, 570] width 81 height 25
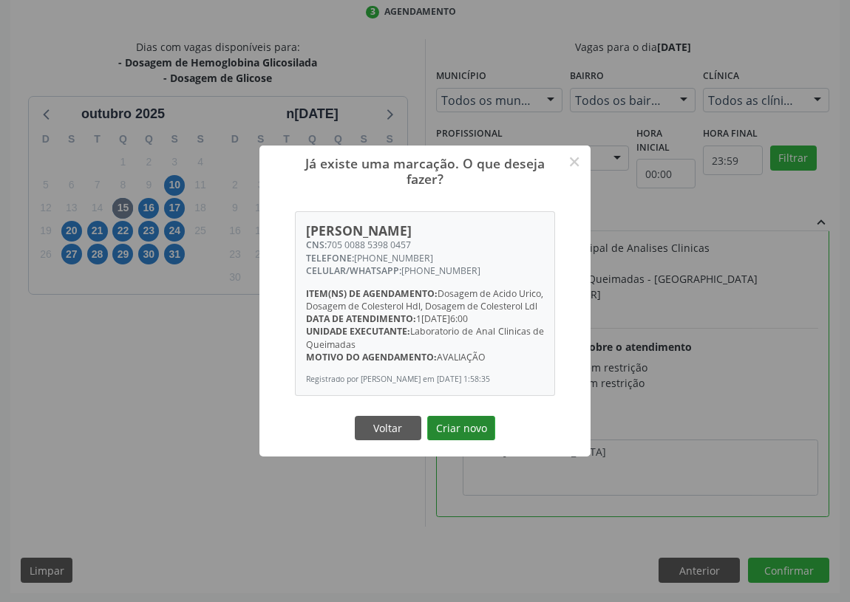
click at [458, 429] on button "Criar novo" at bounding box center [461, 428] width 68 height 25
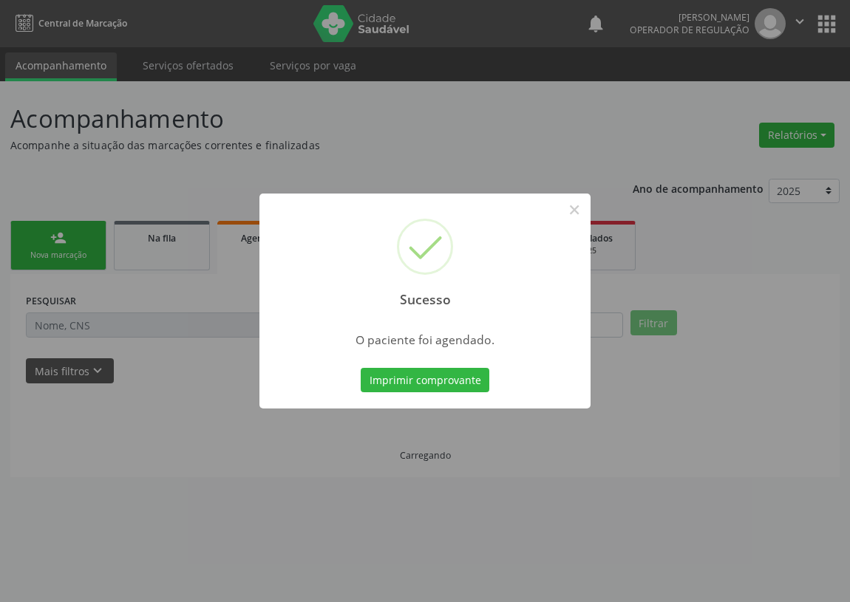
scroll to position [0, 0]
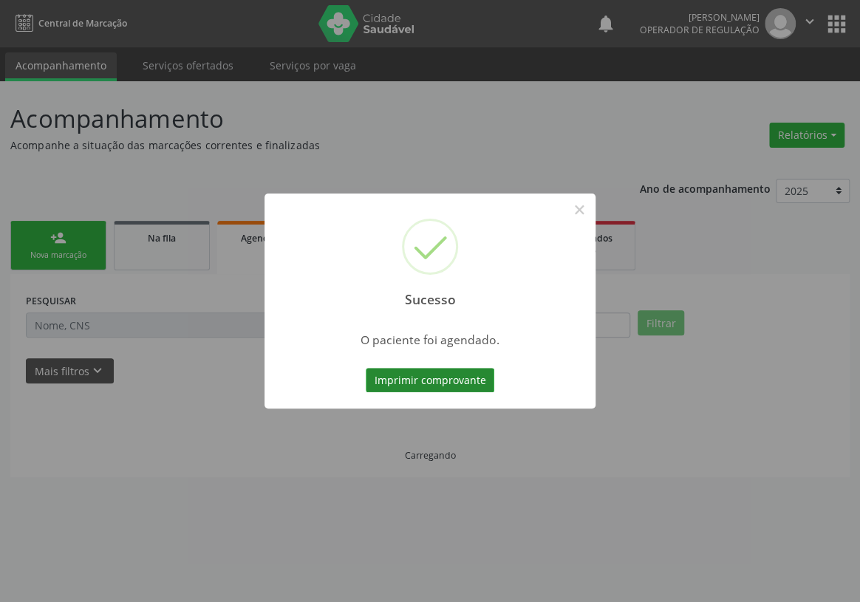
click at [432, 383] on button "Imprimir comprovante" at bounding box center [430, 380] width 129 height 25
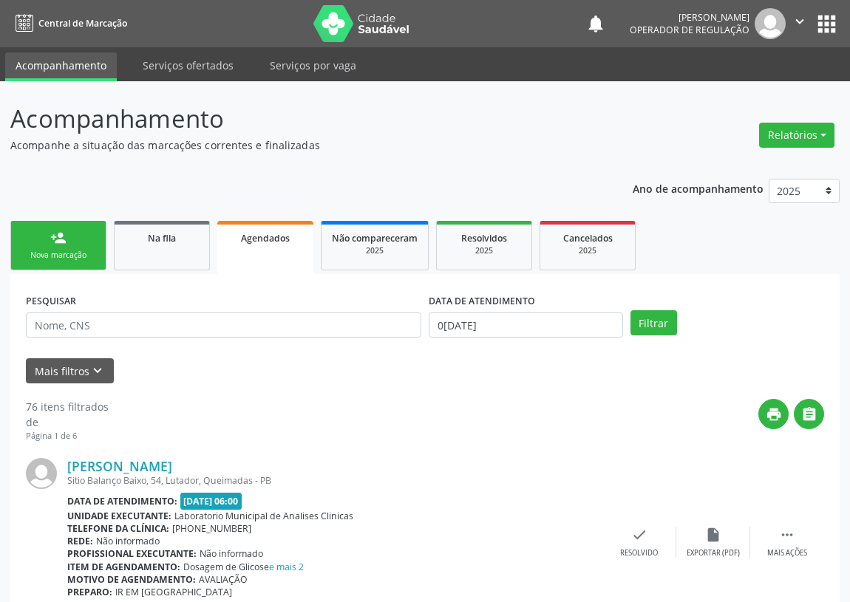
click at [58, 251] on div "Nova marcação" at bounding box center [58, 255] width 74 height 11
